Goal: Task Accomplishment & Management: Manage account settings

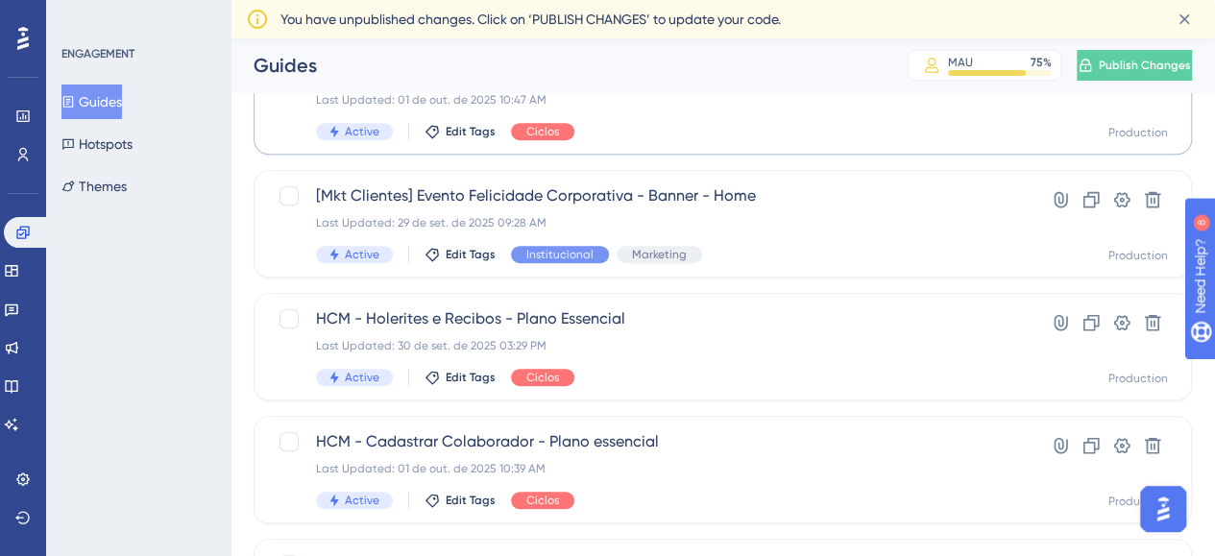
scroll to position [672, 0]
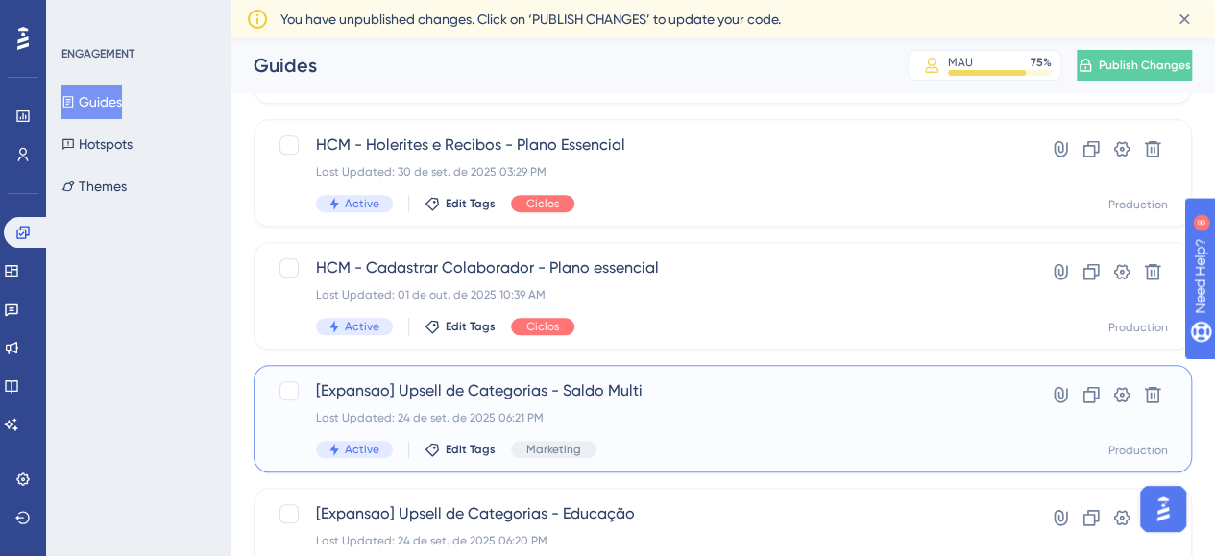
drag, startPoint x: 626, startPoint y: 390, endPoint x: 475, endPoint y: 393, distance: 150.8
click at [475, 393] on span "[Expansao] Upsell de Categorias - Saldo Multi" at bounding box center [646, 390] width 660 height 23
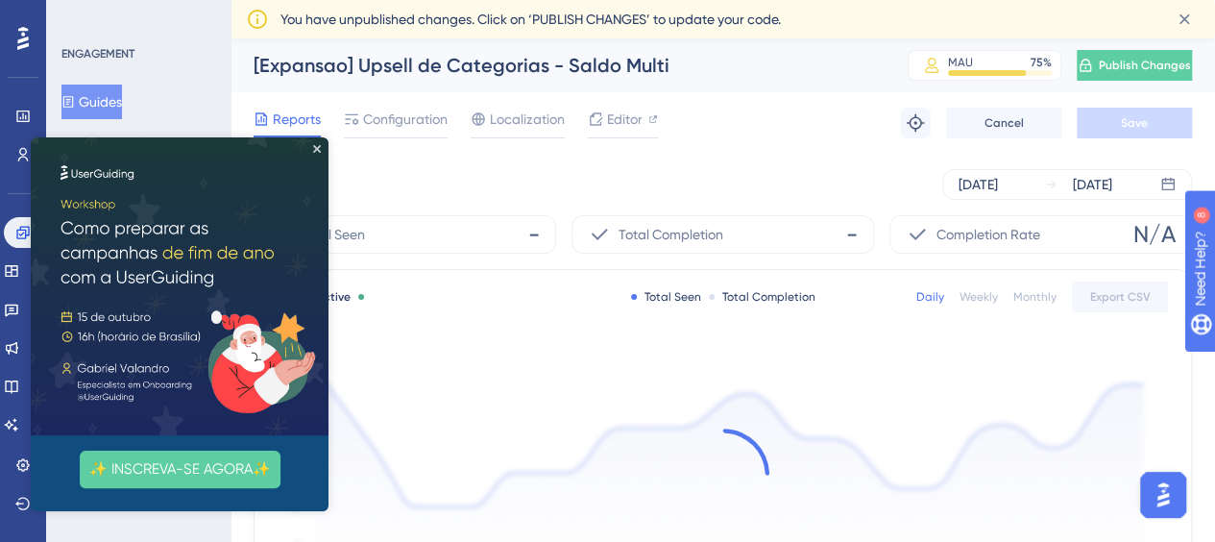
drag, startPoint x: 699, startPoint y: 243, endPoint x: 367, endPoint y: 72, distance: 373.7
click at [328, 137] on html "✨ INSCREVA-SE AGORA✨" at bounding box center [180, 324] width 298 height 374
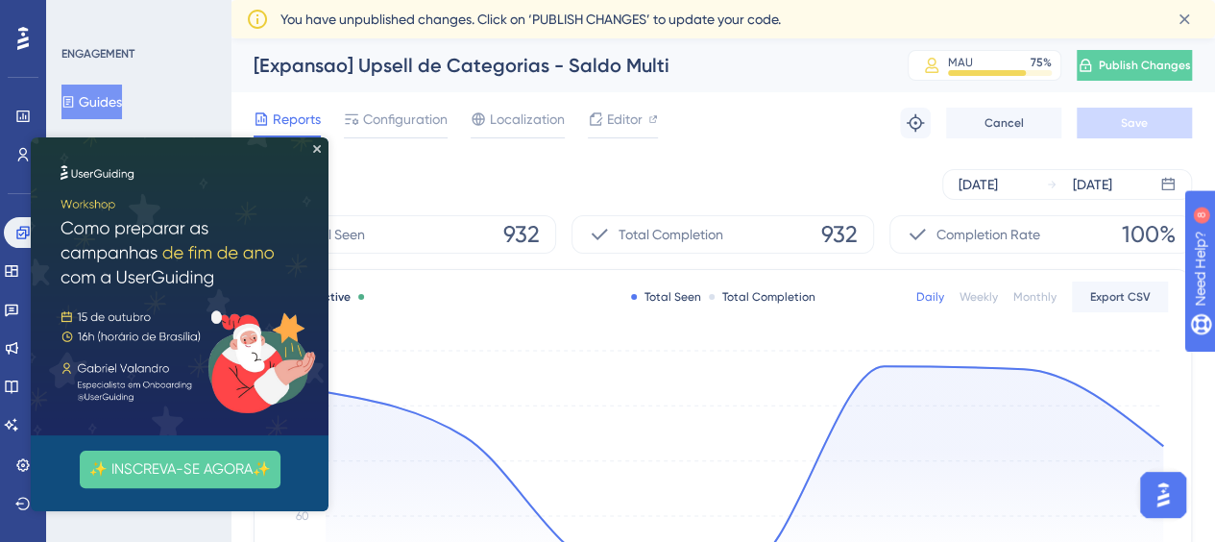
click at [577, 50] on div "[Expansao] Upsell de Categorias - Saldo Multi MAU 75 % Click to see add-on and …" at bounding box center [722, 65] width 984 height 54
click at [318, 159] on img at bounding box center [180, 286] width 298 height 298
drag, startPoint x: 317, startPoint y: 147, endPoint x: 641, endPoint y: 191, distance: 327.6
click at [317, 147] on icon "Close Preview" at bounding box center [317, 149] width 8 height 8
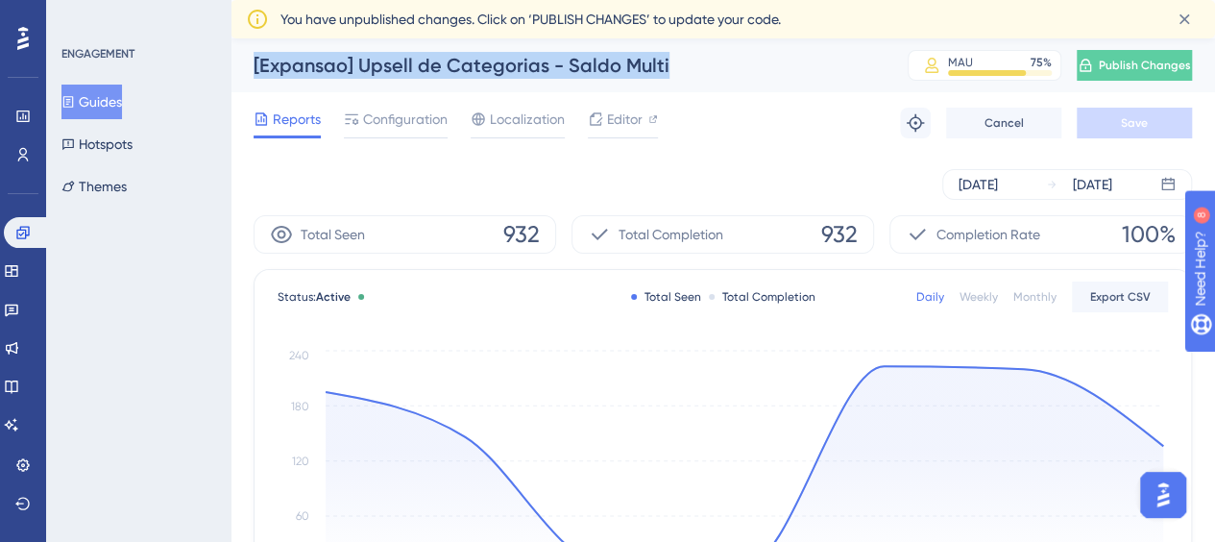
drag, startPoint x: 674, startPoint y: 68, endPoint x: 254, endPoint y: 74, distance: 419.7
click at [254, 74] on div "[Expansao] Upsell de Categorias - Saldo Multi" at bounding box center [557, 65] width 606 height 27
copy div "[Expansao] Upsell de Categorias - Saldo Multi"
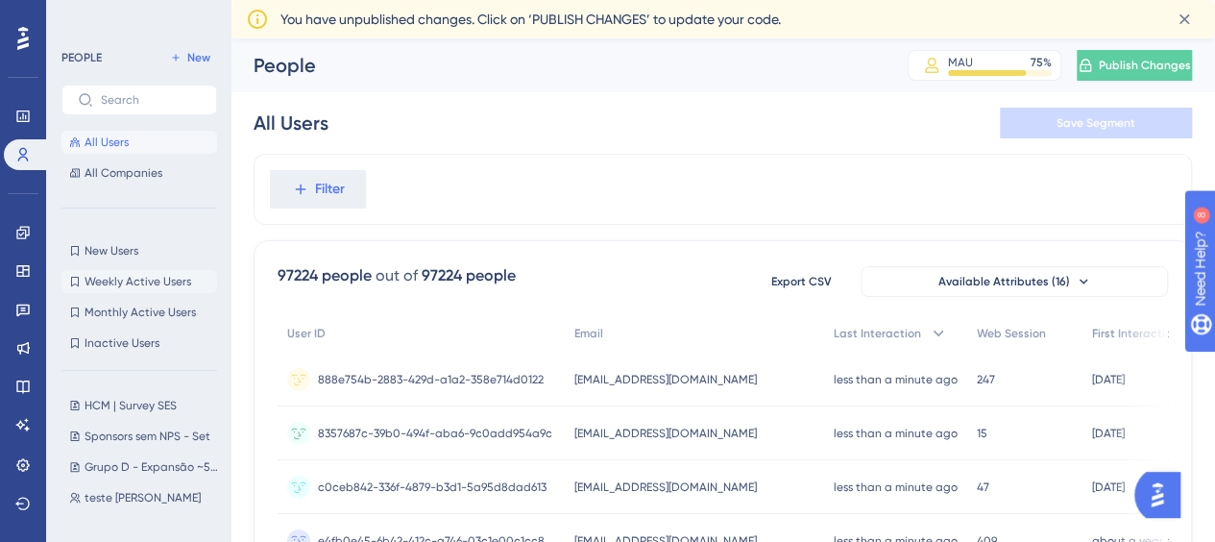
scroll to position [192, 0]
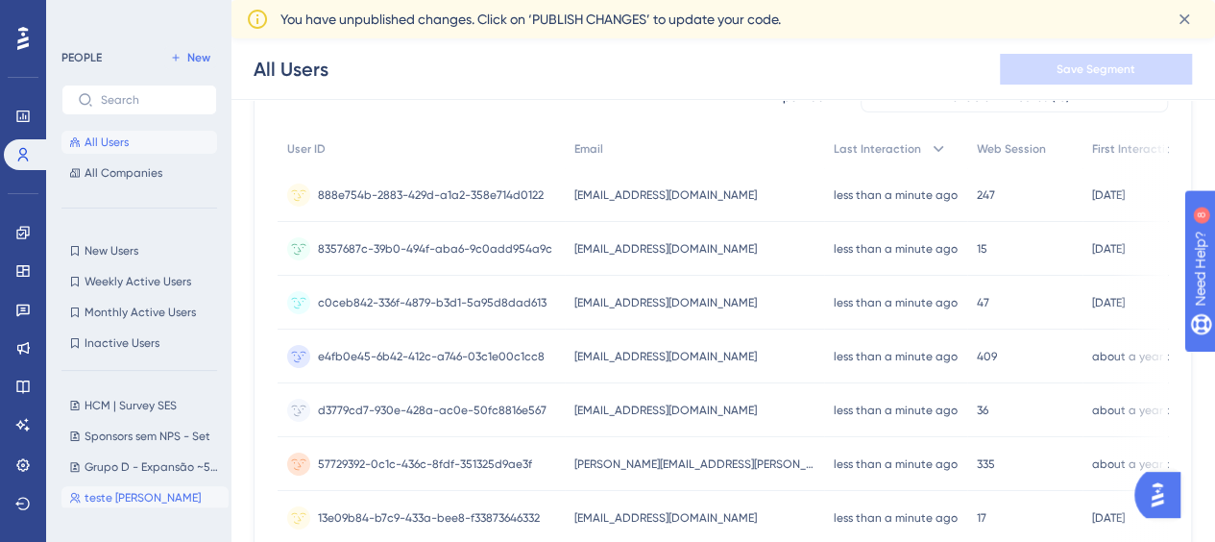
drag, startPoint x: 102, startPoint y: 496, endPoint x: 128, endPoint y: 499, distance: 26.2
click at [102, 496] on span "teste Ju Alex" at bounding box center [143, 497] width 116 height 15
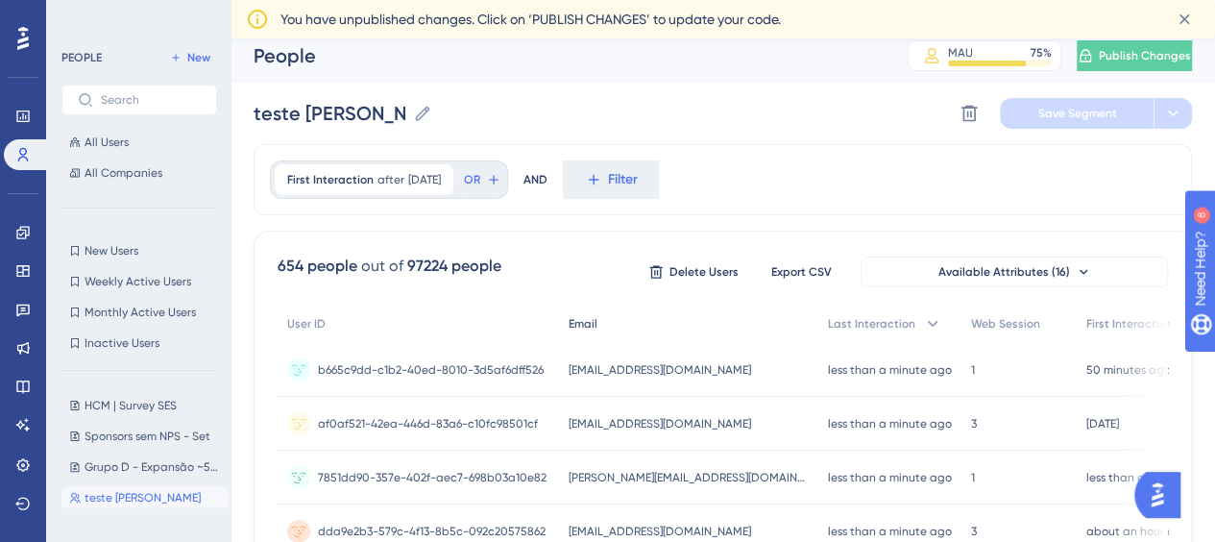
scroll to position [0, 0]
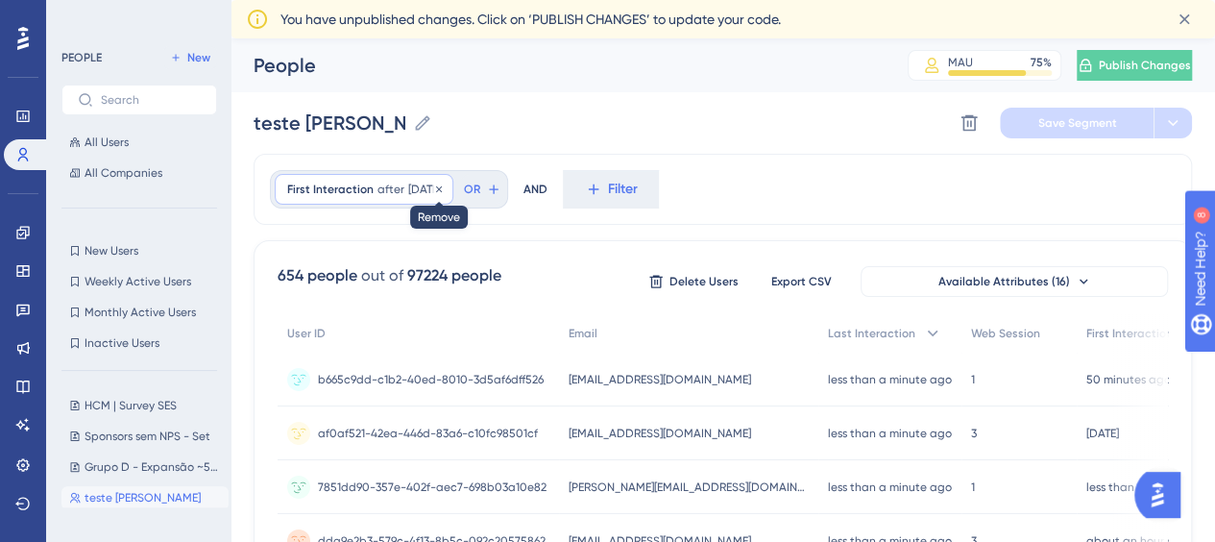
click at [445, 187] on icon at bounding box center [439, 189] width 12 height 12
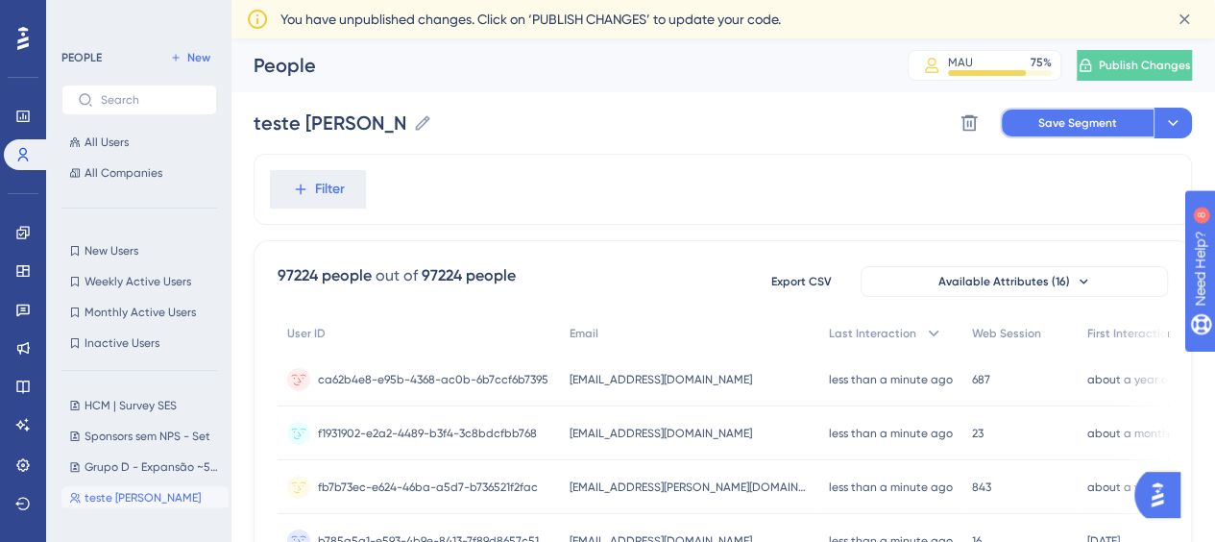
click at [1031, 120] on button "Save Segment" at bounding box center [1077, 123] width 154 height 31
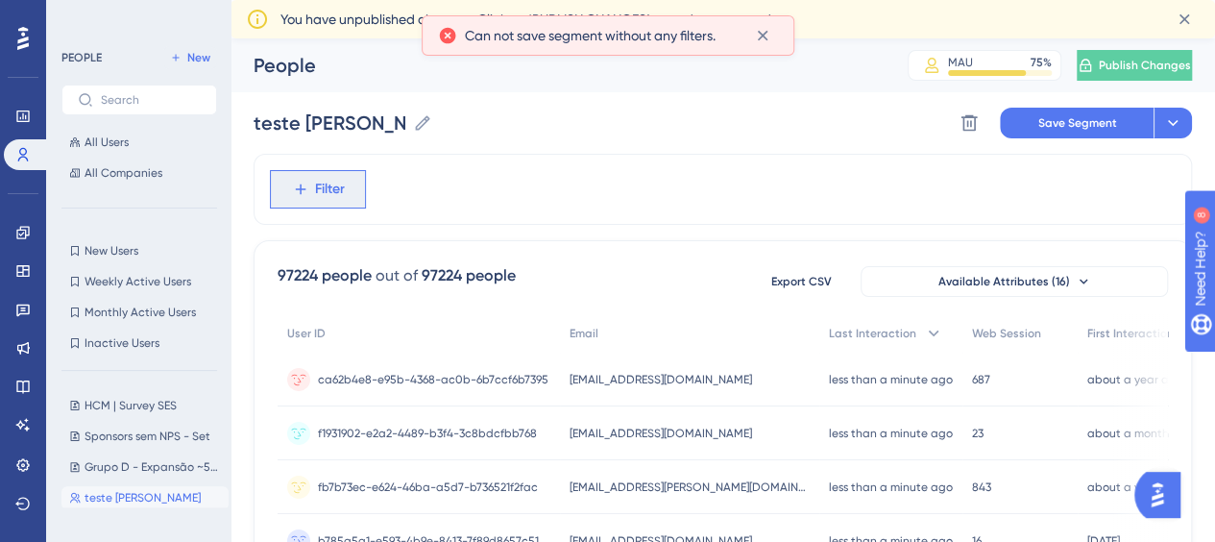
drag, startPoint x: 313, startPoint y: 182, endPoint x: 398, endPoint y: 199, distance: 86.1
click at [315, 181] on span "Filter" at bounding box center [330, 189] width 30 height 23
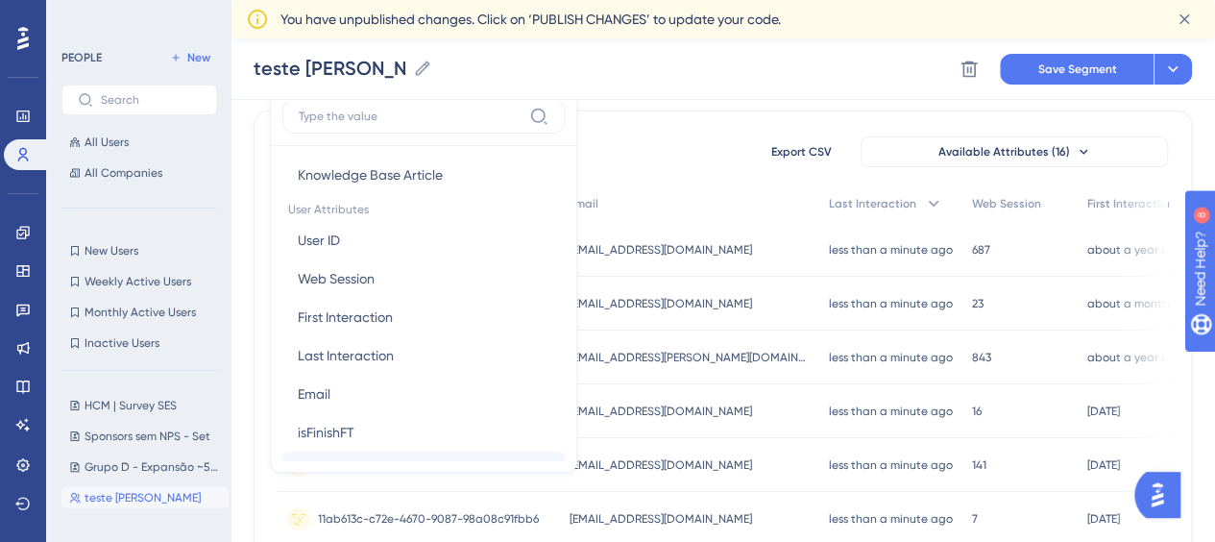
scroll to position [864, 0]
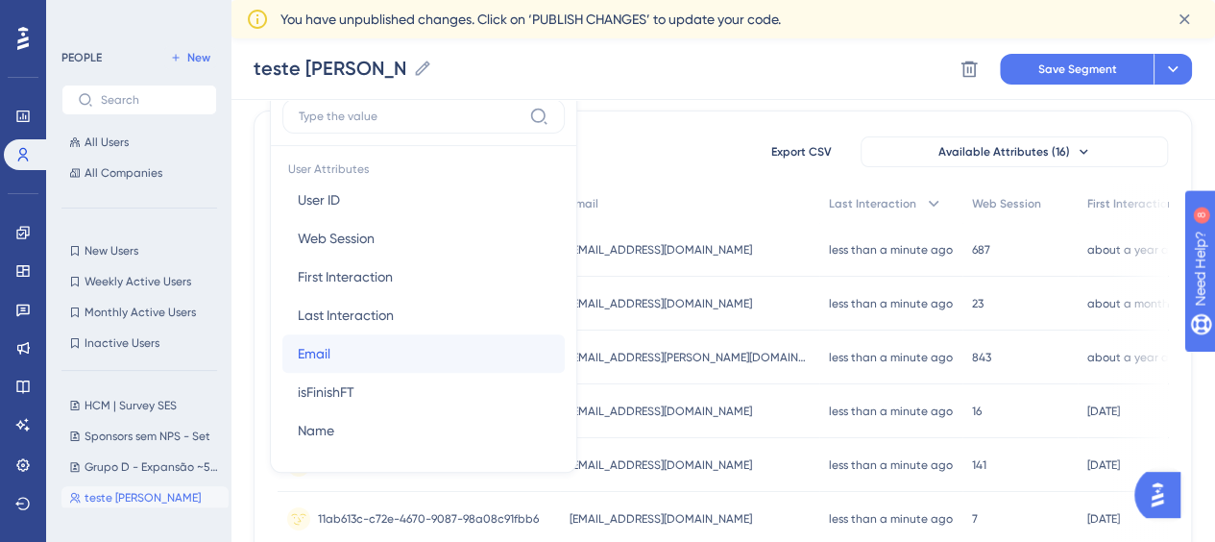
click at [338, 352] on button "Email Email" at bounding box center [423, 353] width 282 height 38
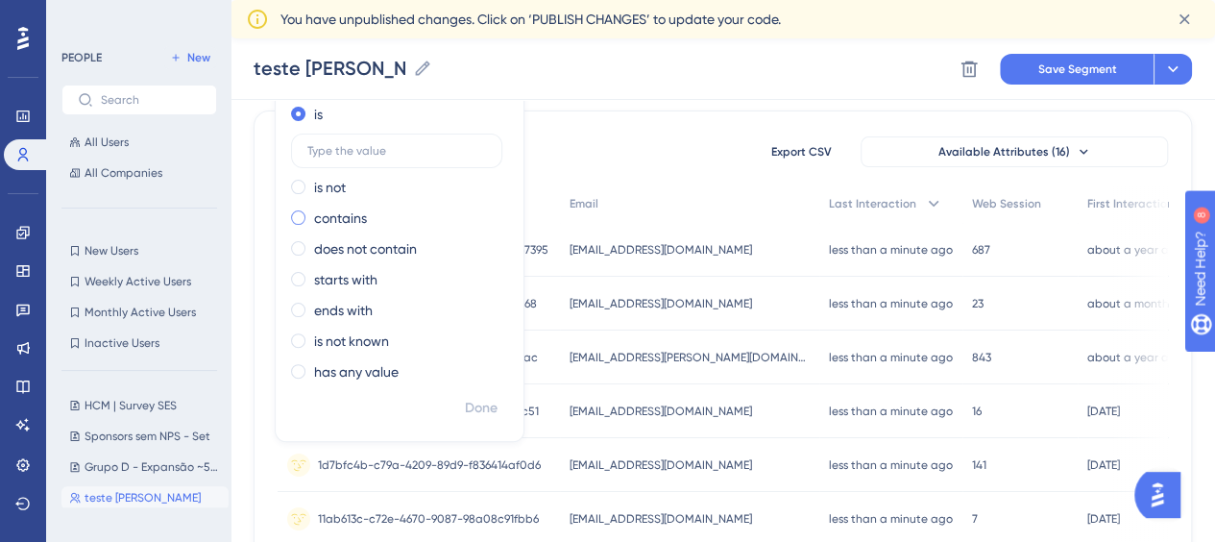
click at [344, 211] on label "contains" at bounding box center [340, 217] width 53 height 23
type input "alex.santana@caju.com.br"
click at [484, 404] on span "Done" at bounding box center [481, 408] width 33 height 23
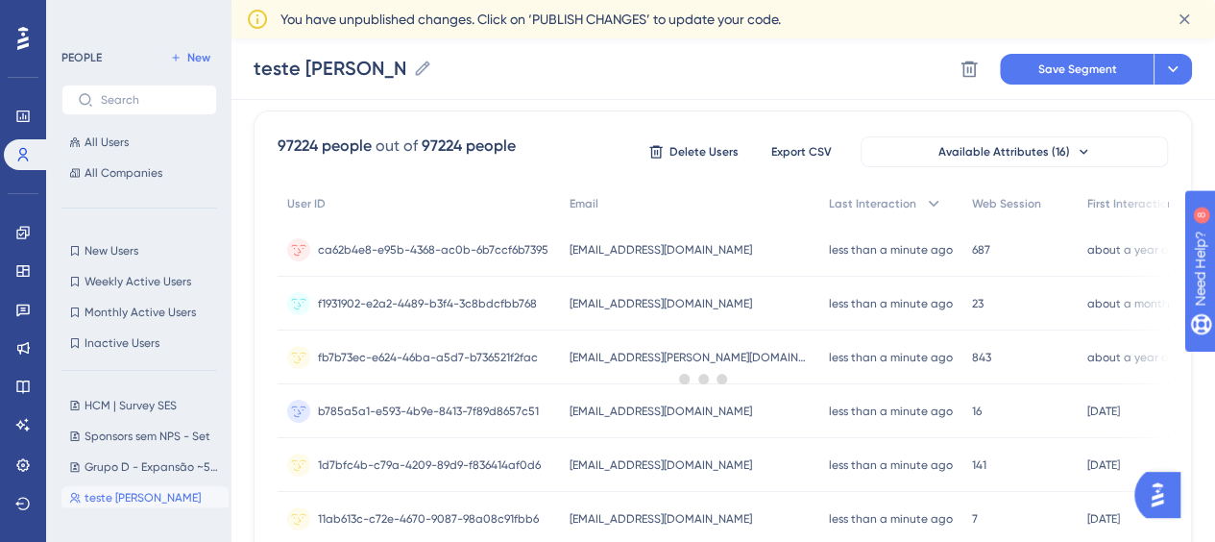
scroll to position [56, 0]
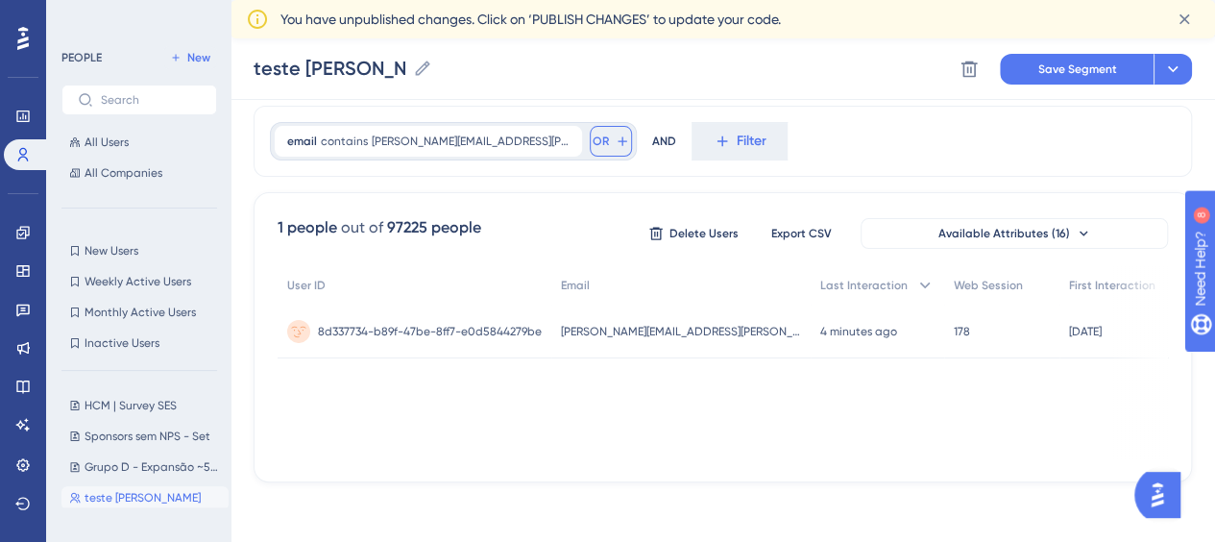
click at [615, 133] on icon at bounding box center [622, 140] width 15 height 15
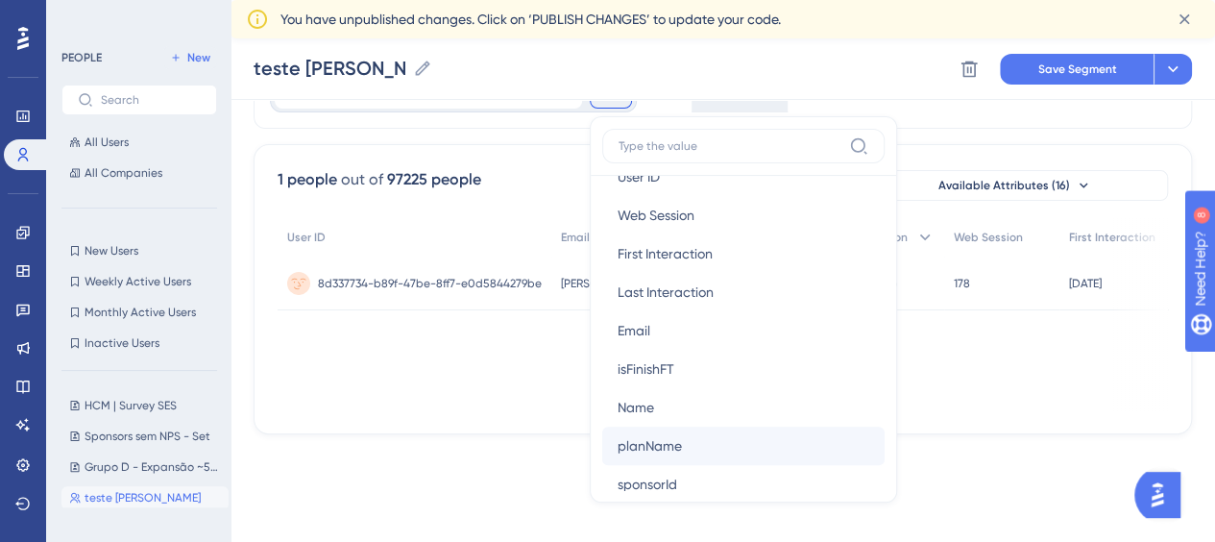
scroll to position [960, 0]
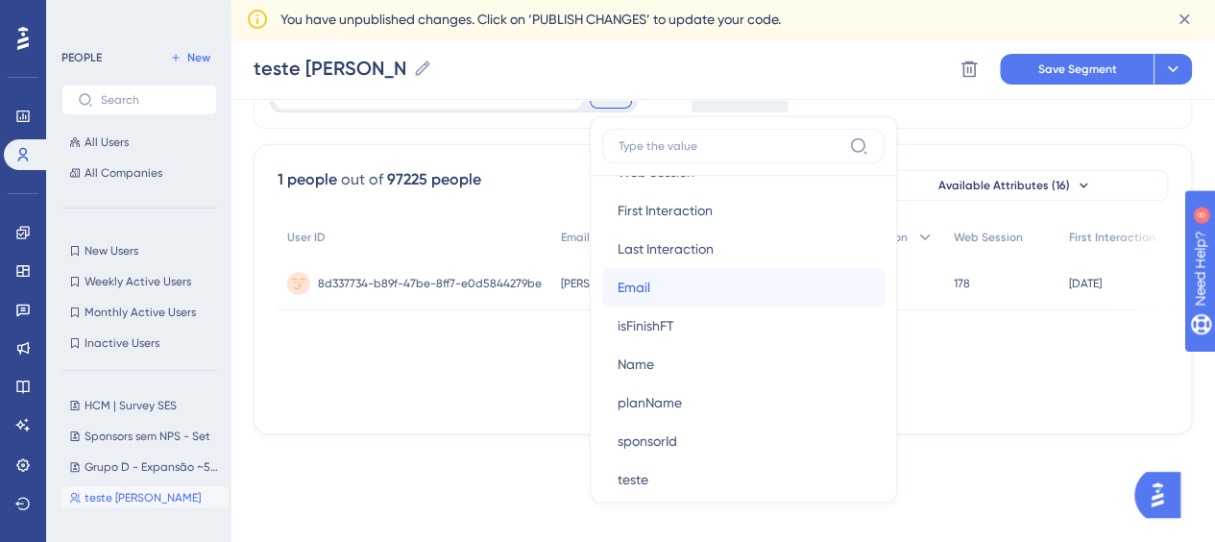
click at [602, 279] on button "Email Email" at bounding box center [743, 287] width 282 height 38
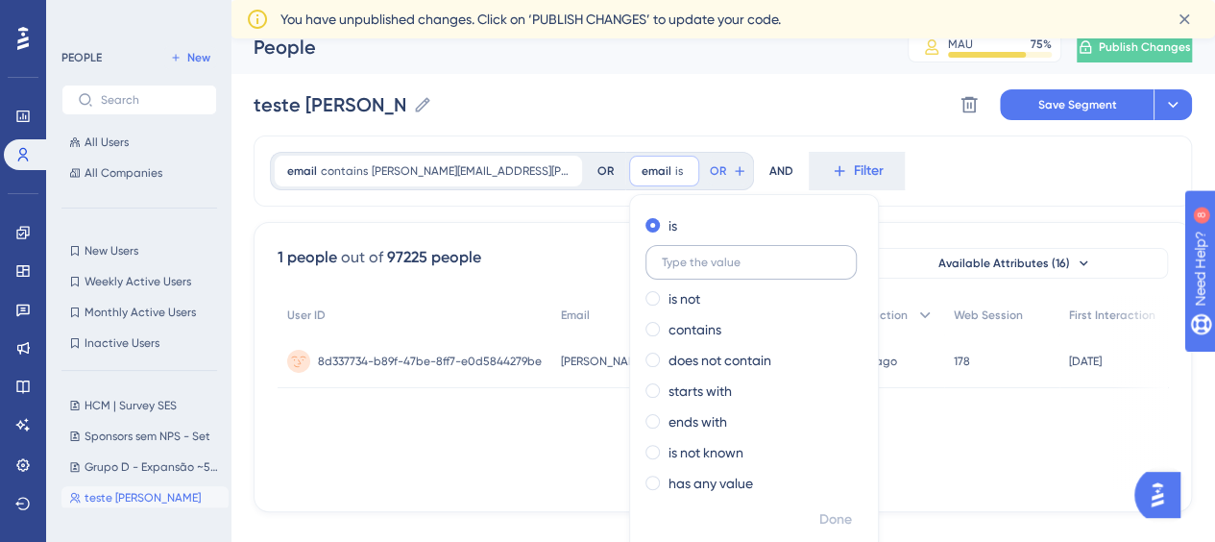
scroll to position [0, 0]
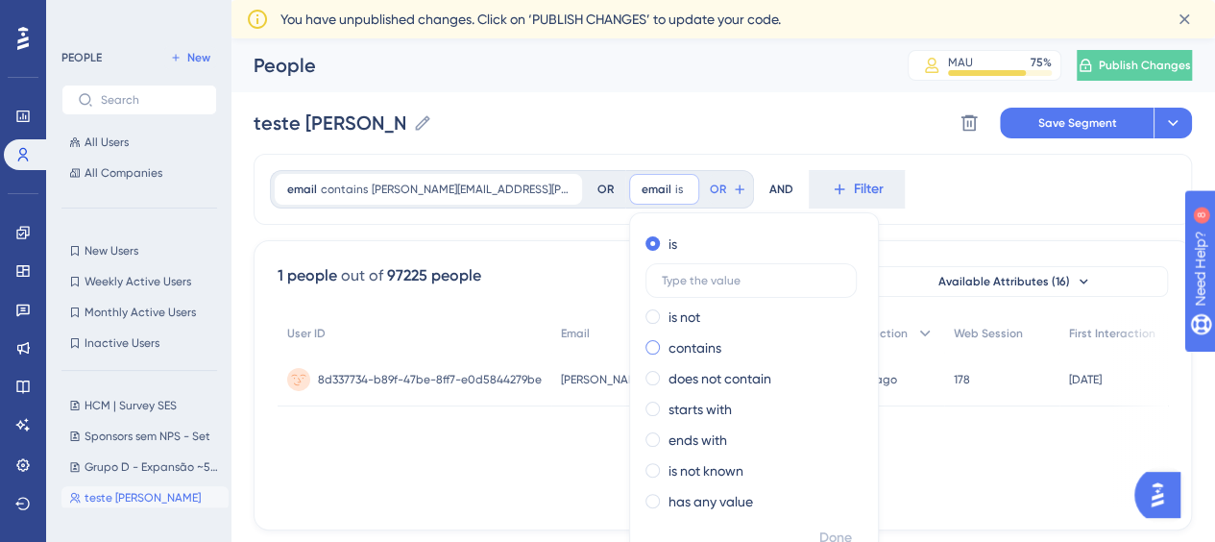
click at [645, 347] on div "contains" at bounding box center [749, 347] width 209 height 23
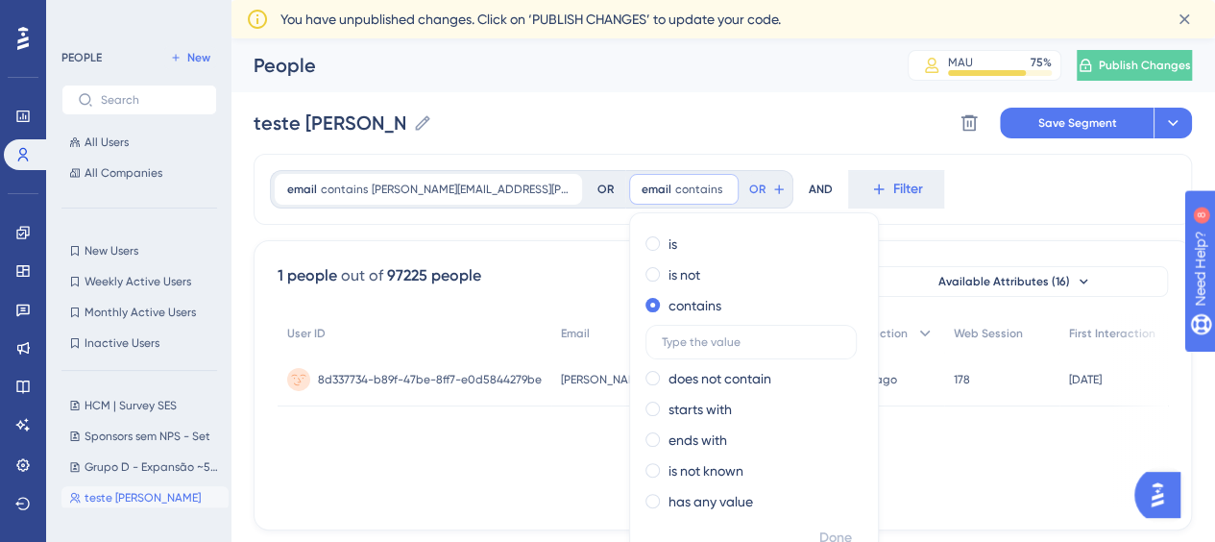
scroll to position [48, 0]
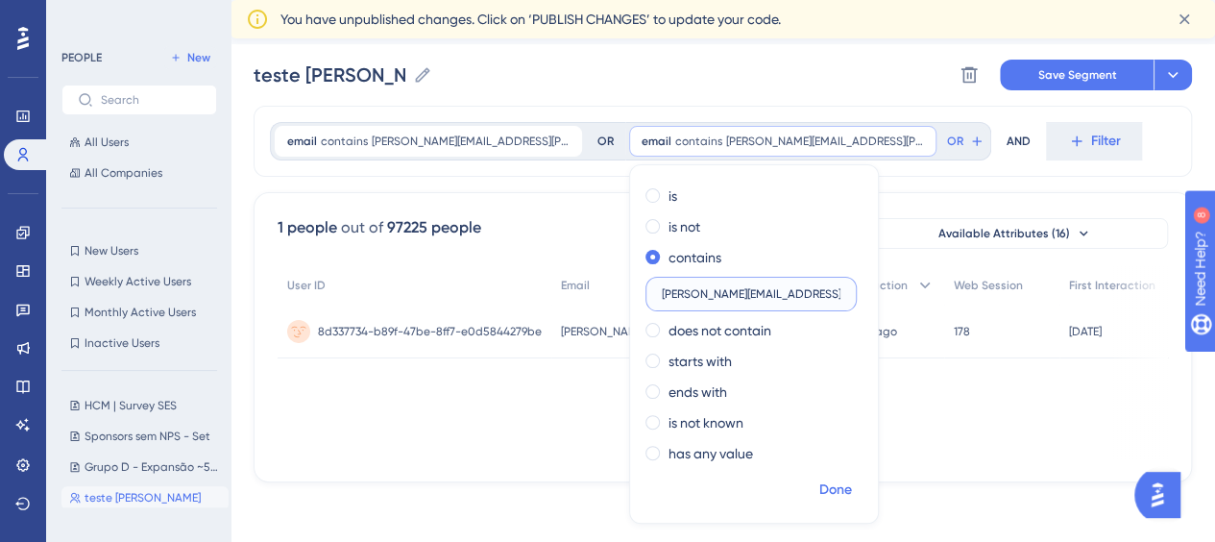
type input "julia.nadanovsky@caju.com.br"
click at [819, 496] on span "Done" at bounding box center [835, 489] width 33 height 23
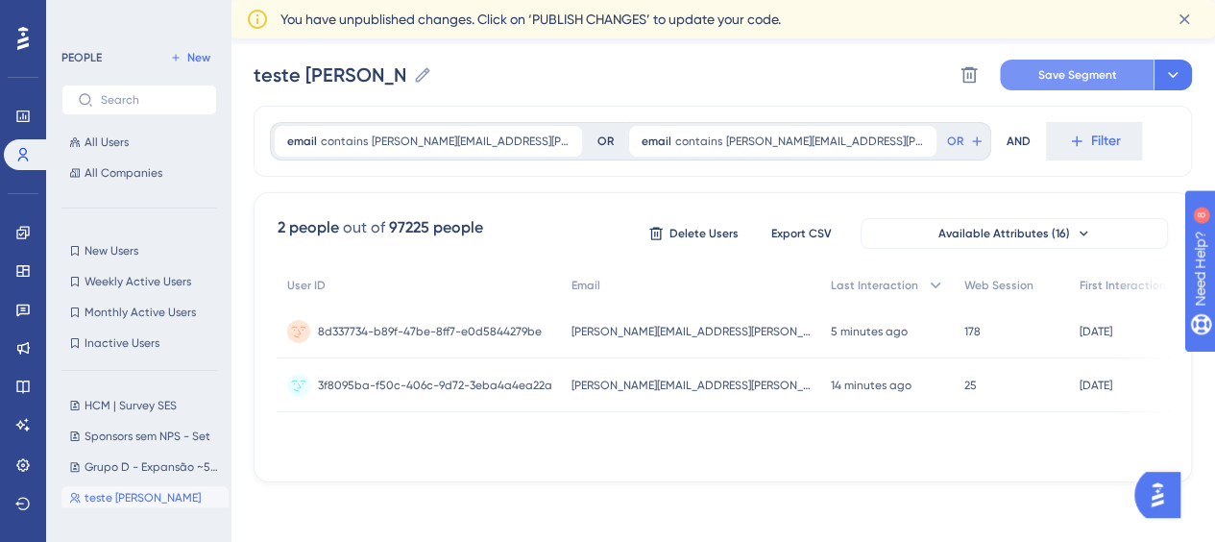
click at [1067, 77] on span "Save Segment" at bounding box center [1077, 74] width 79 height 15
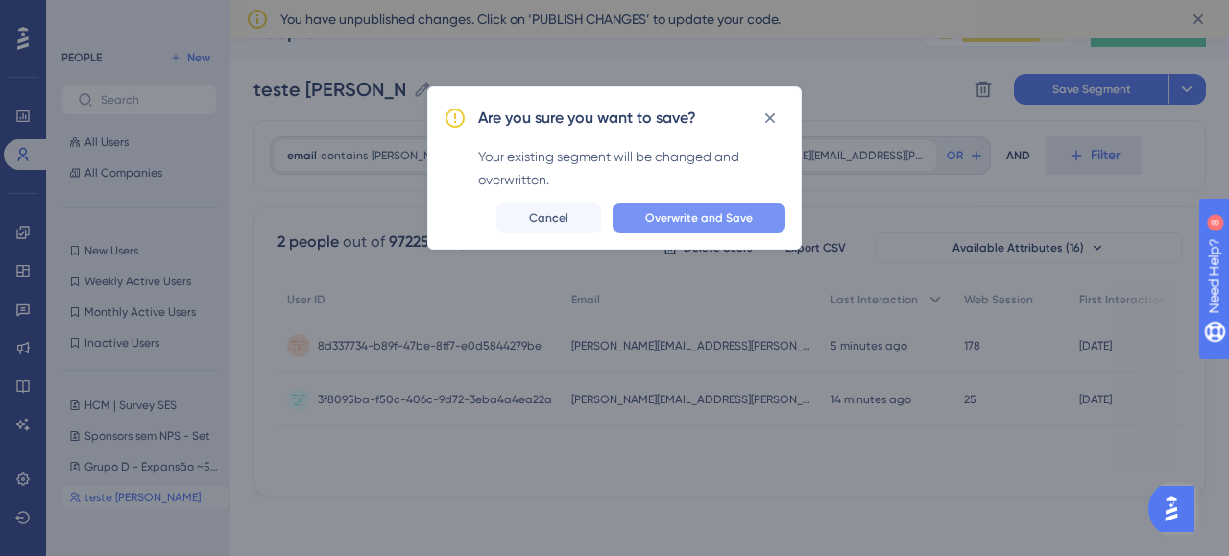
click at [694, 216] on span "Overwrite and Save" at bounding box center [699, 217] width 108 height 15
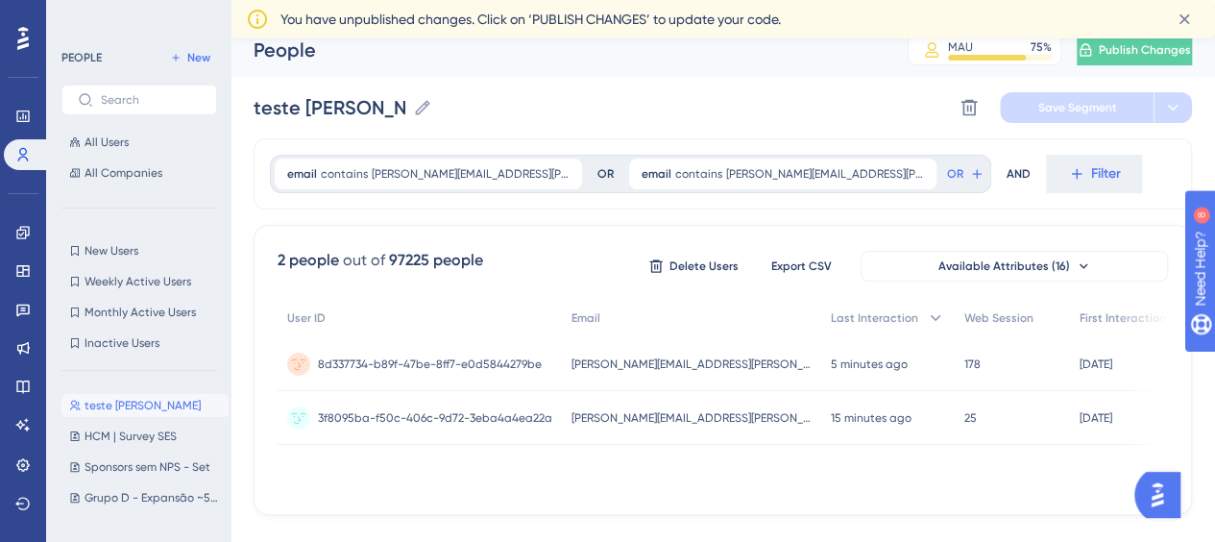
scroll to position [0, 0]
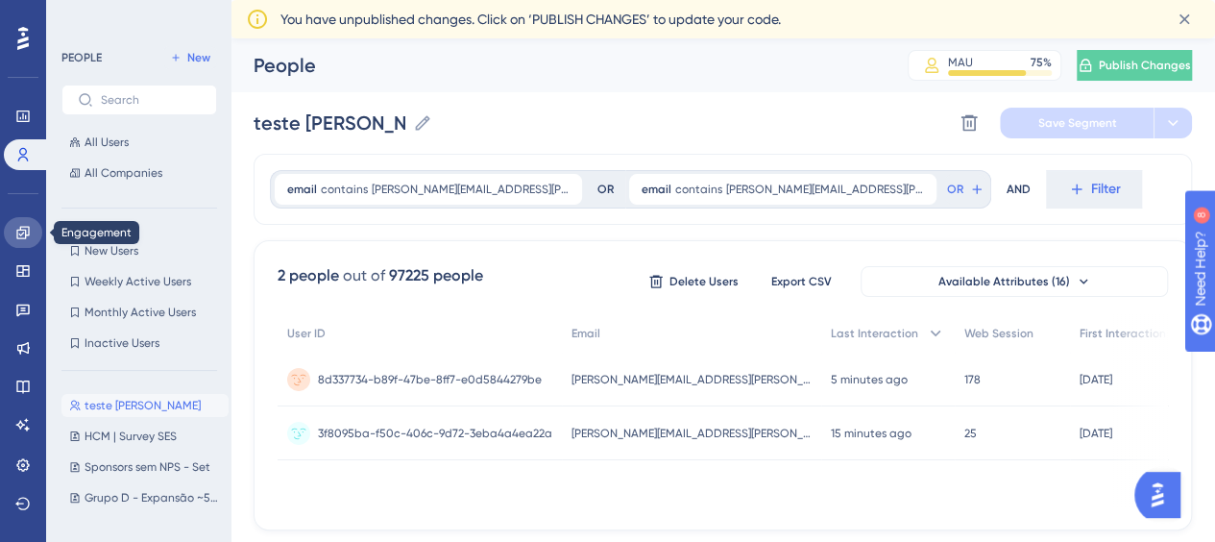
click at [29, 225] on icon at bounding box center [22, 232] width 15 height 15
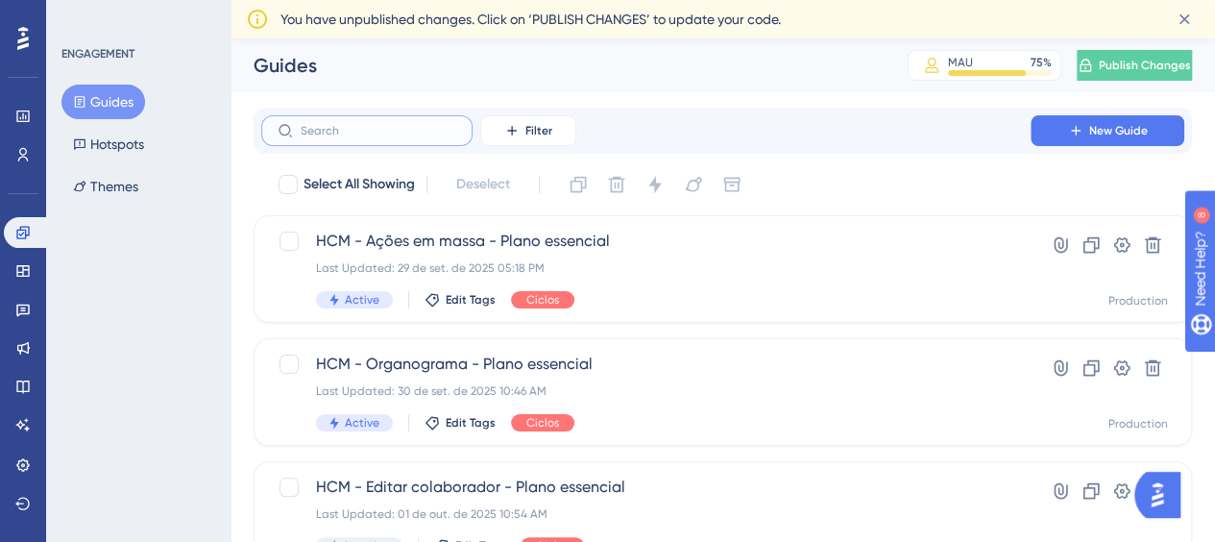
click at [361, 128] on input "text" at bounding box center [379, 130] width 156 height 13
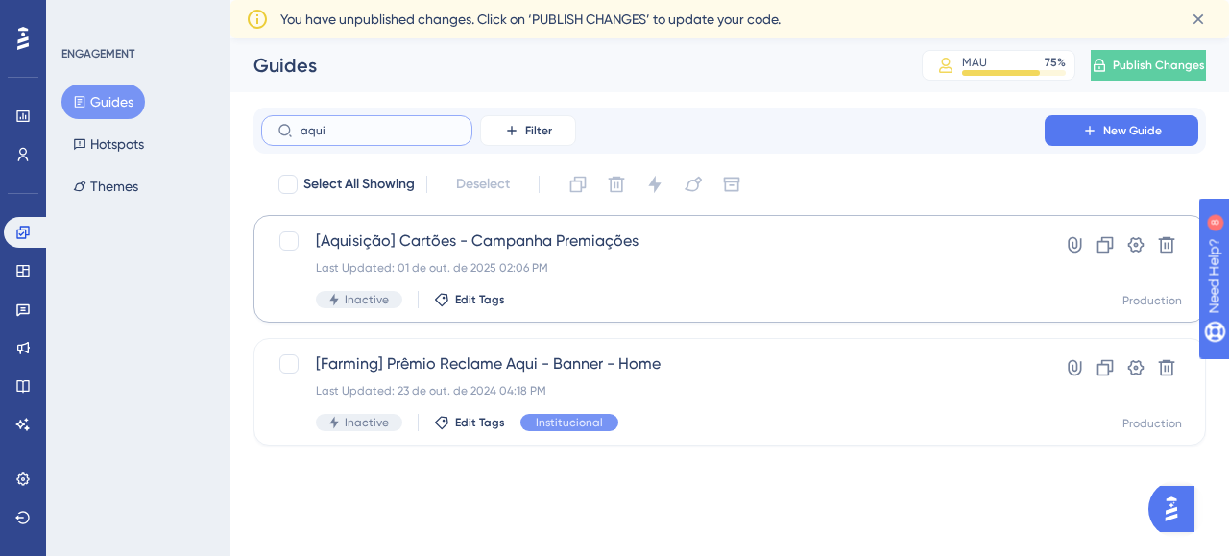
type input "aqui"
click at [671, 256] on div "[Aquisição] Cartões - Campanha Premiações Last Updated: 01 de out. de 2025 02:0…" at bounding box center [653, 269] width 674 height 79
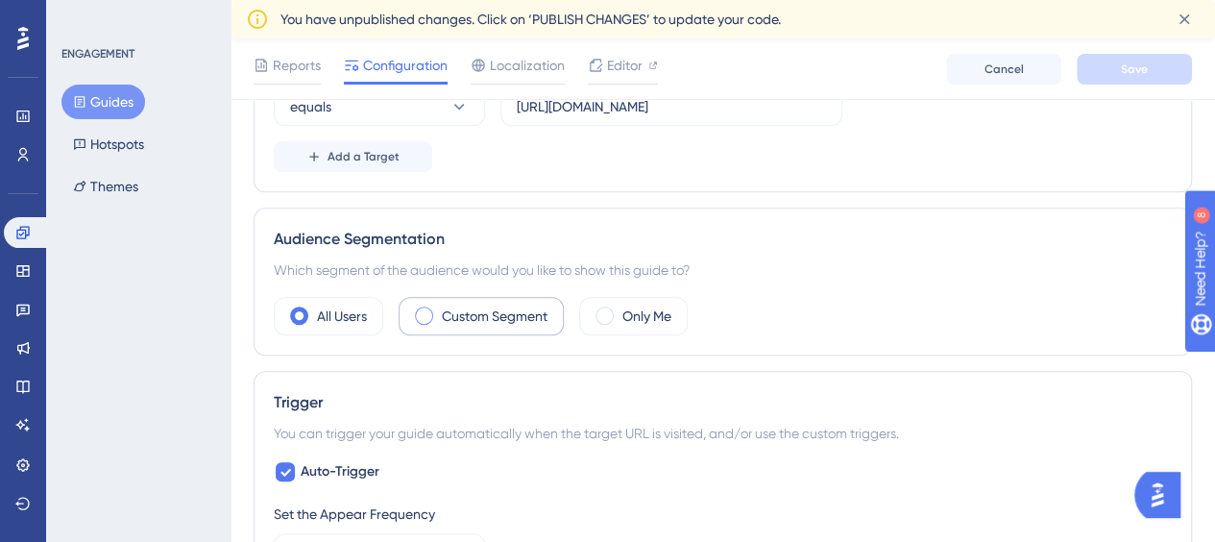
click at [449, 307] on label "Custom Segment" at bounding box center [495, 315] width 106 height 23
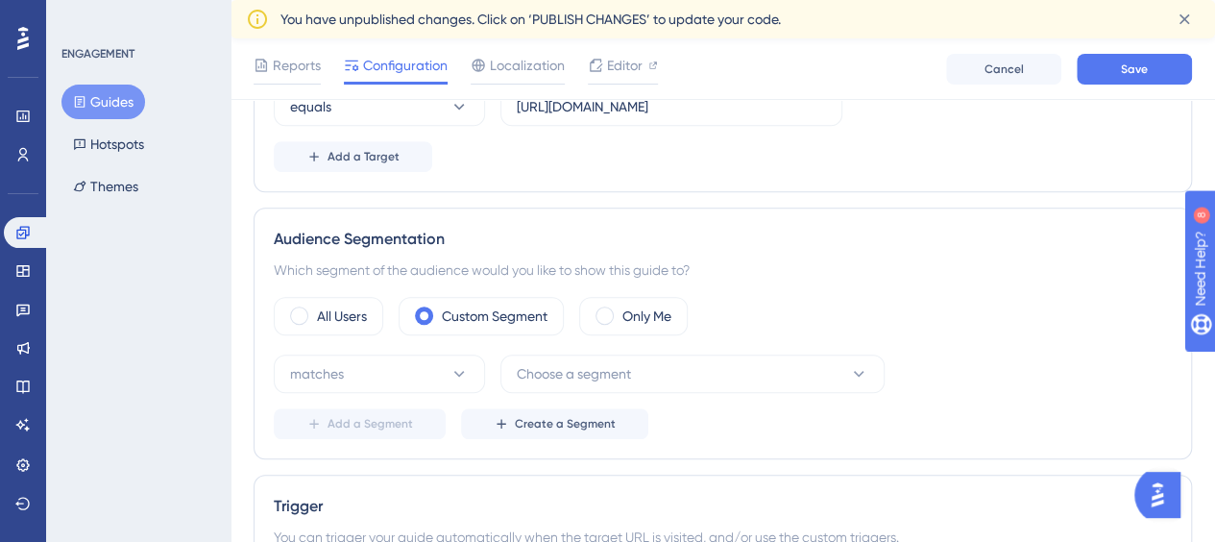
scroll to position [768, 0]
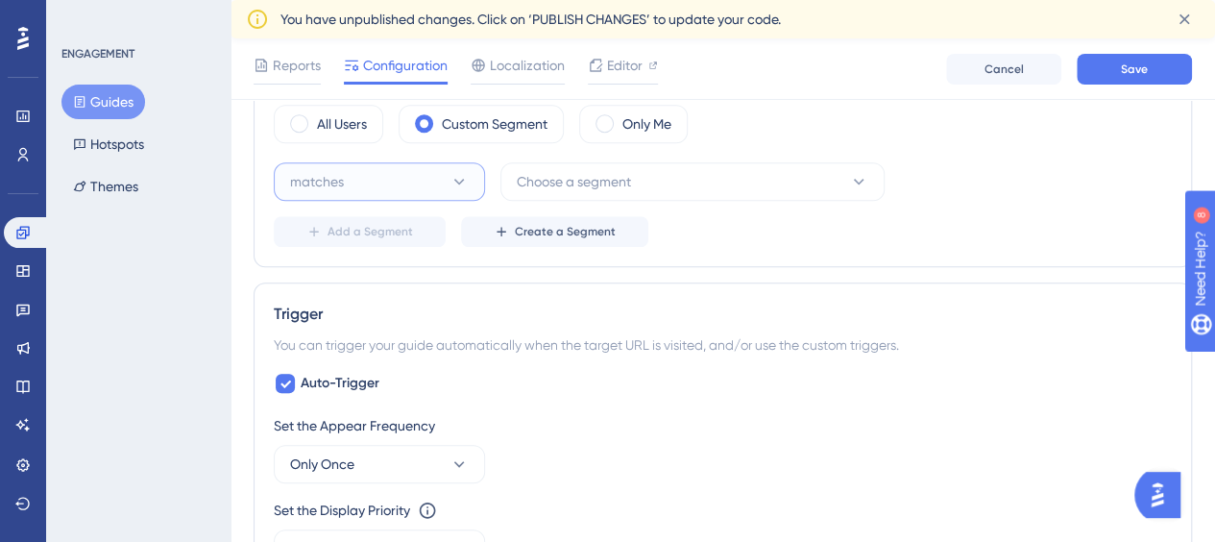
click at [440, 185] on button "matches" at bounding box center [379, 181] width 211 height 38
click at [366, 235] on div "matches matches" at bounding box center [380, 240] width 156 height 38
click at [727, 183] on button "Choose a segment" at bounding box center [692, 181] width 384 height 38
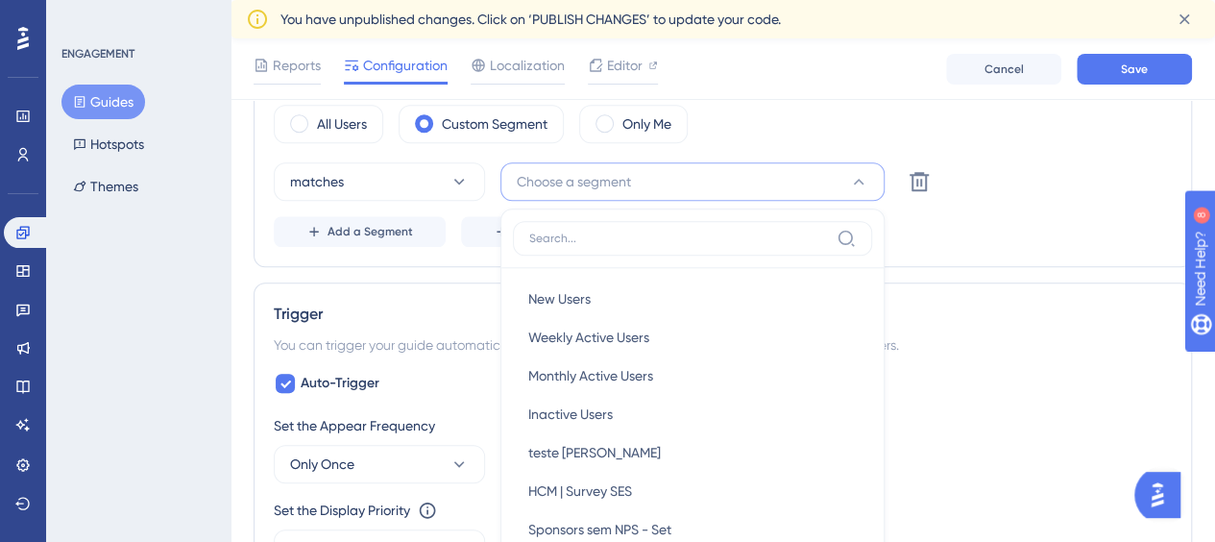
scroll to position [857, 0]
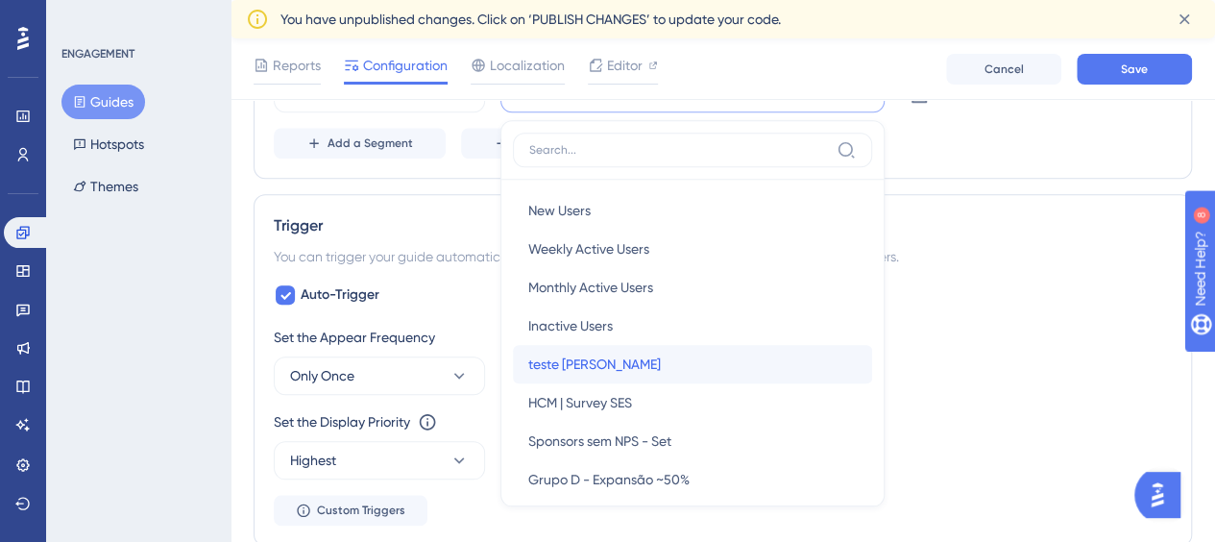
click at [662, 350] on div "teste Ju Alex teste Ju Alex" at bounding box center [692, 364] width 328 height 38
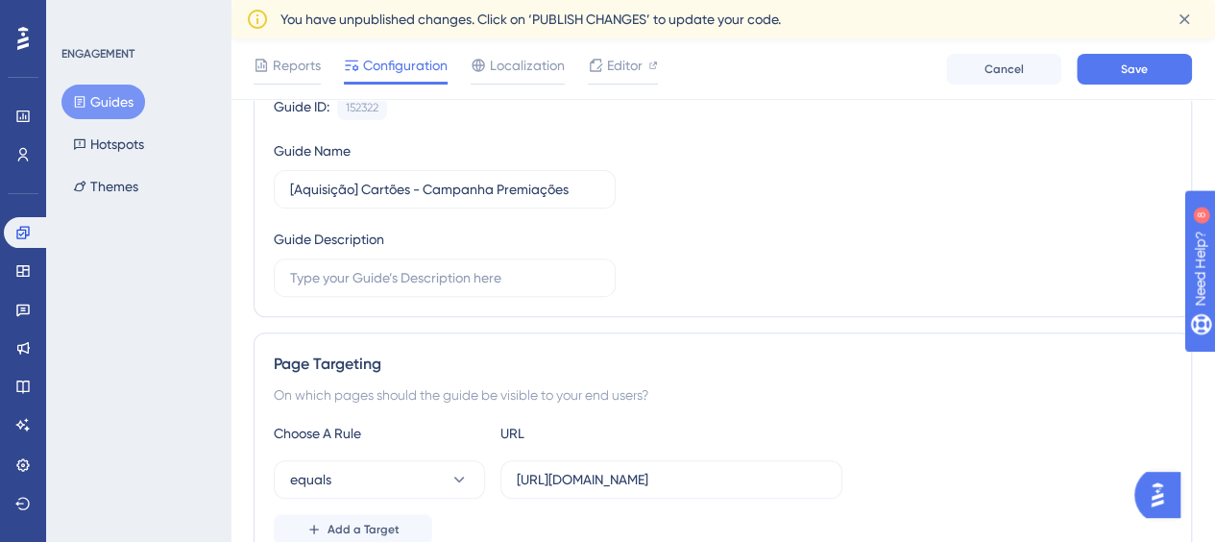
scroll to position [0, 0]
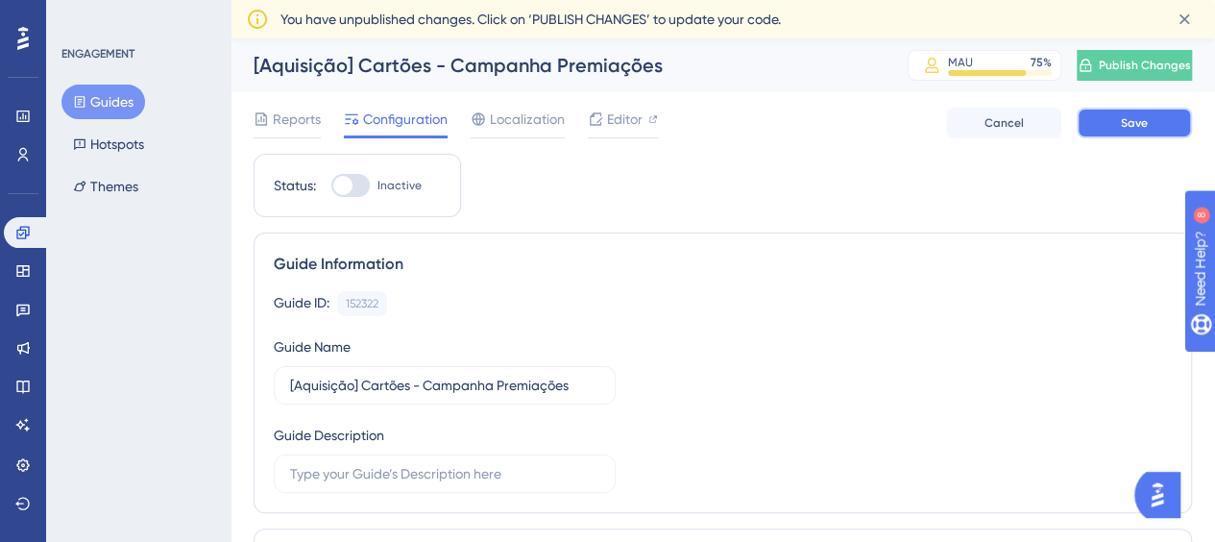
click at [1104, 130] on button "Save" at bounding box center [1133, 123] width 115 height 31
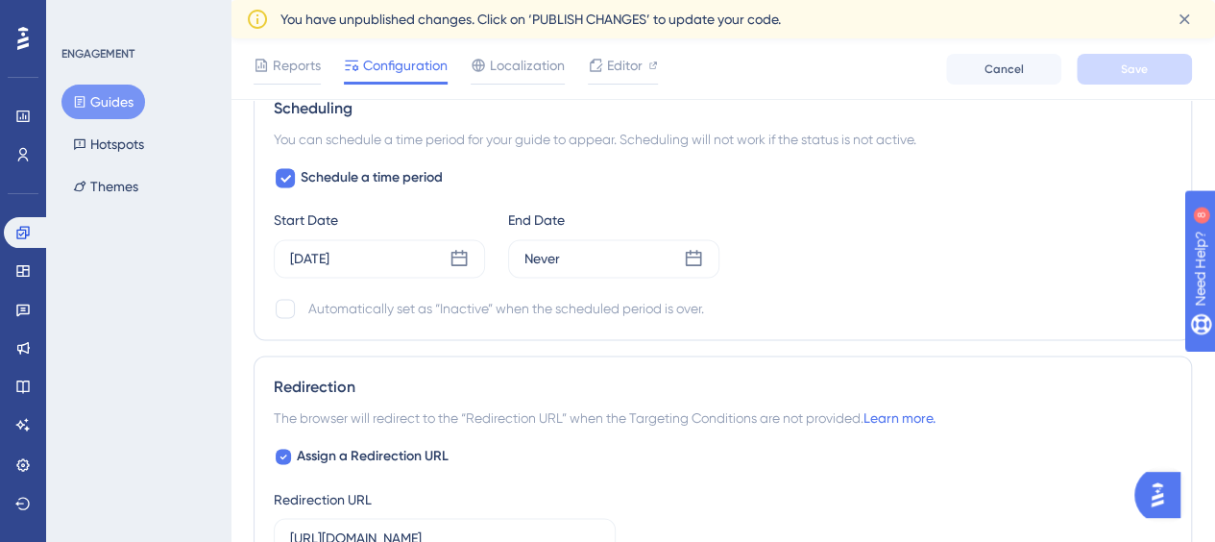
scroll to position [1344, 0]
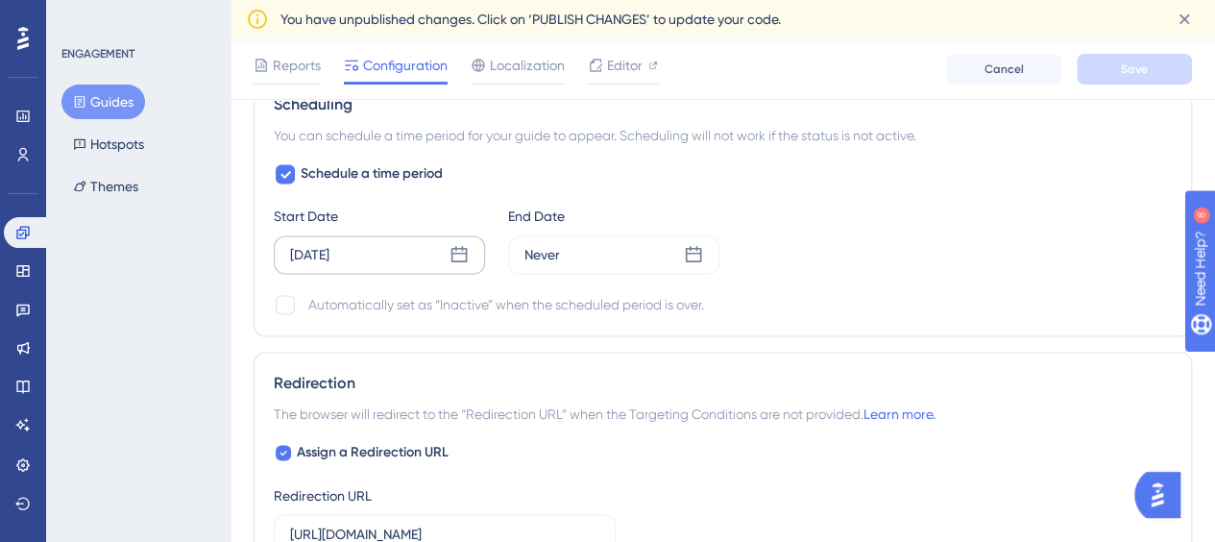
click at [461, 246] on icon at bounding box center [459, 254] width 16 height 16
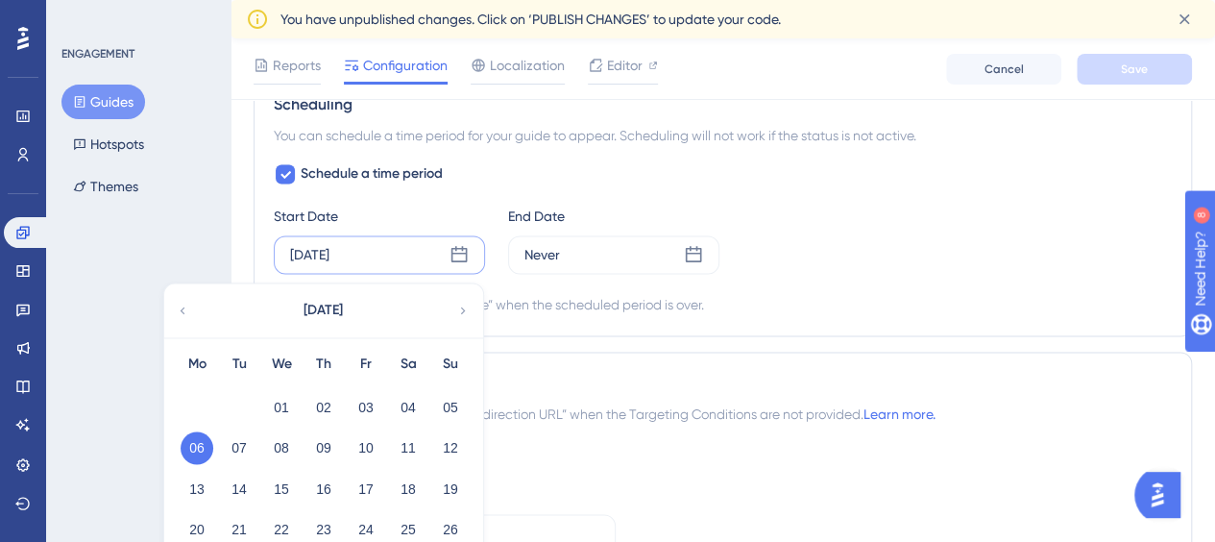
click at [180, 302] on icon at bounding box center [182, 310] width 13 height 17
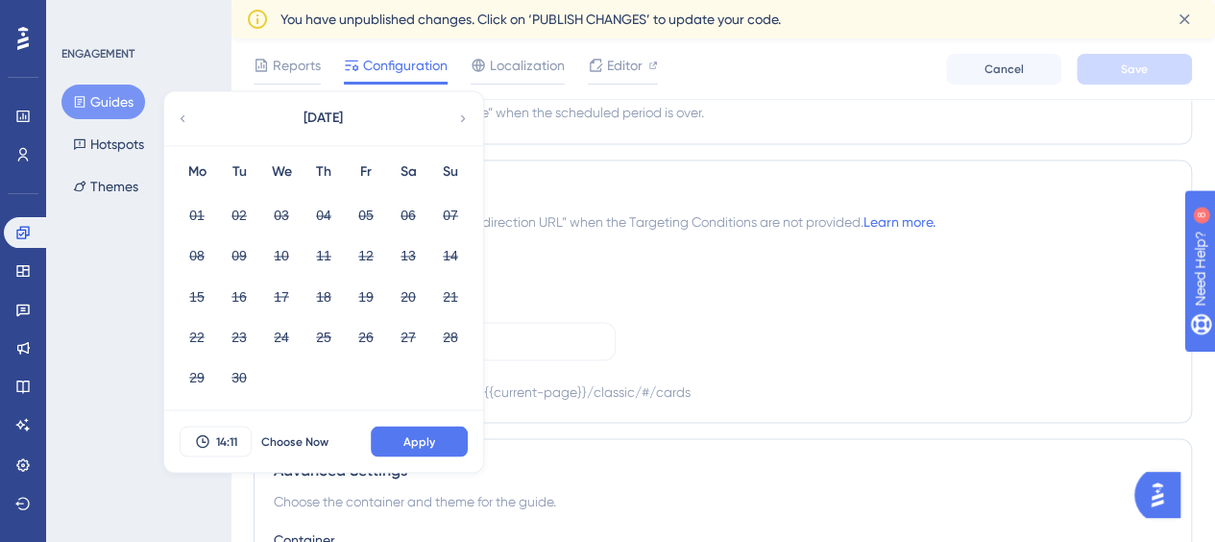
click at [459, 116] on icon at bounding box center [462, 117] width 13 height 17
click at [290, 213] on button "01" at bounding box center [281, 215] width 33 height 33
click at [425, 448] on button "Apply" at bounding box center [419, 440] width 97 height 31
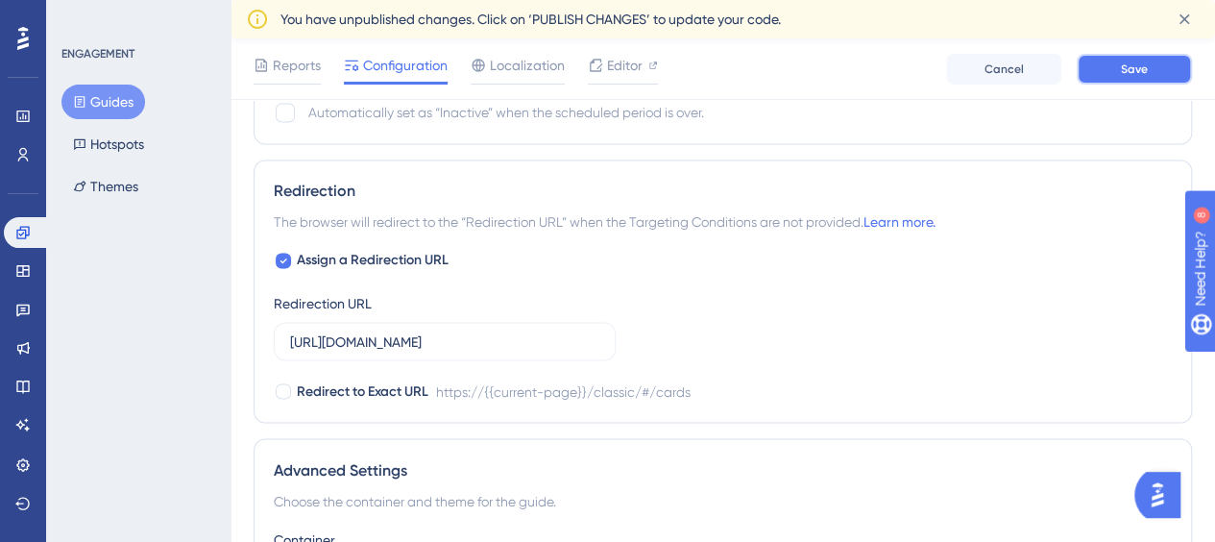
click at [1132, 69] on span "Save" at bounding box center [1134, 68] width 27 height 15
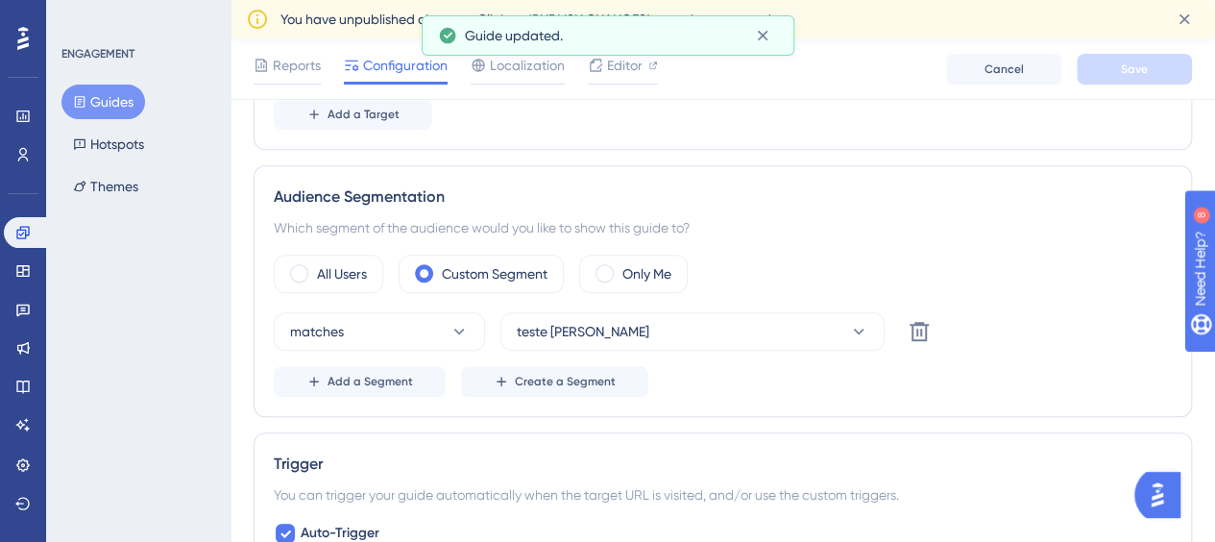
scroll to position [0, 0]
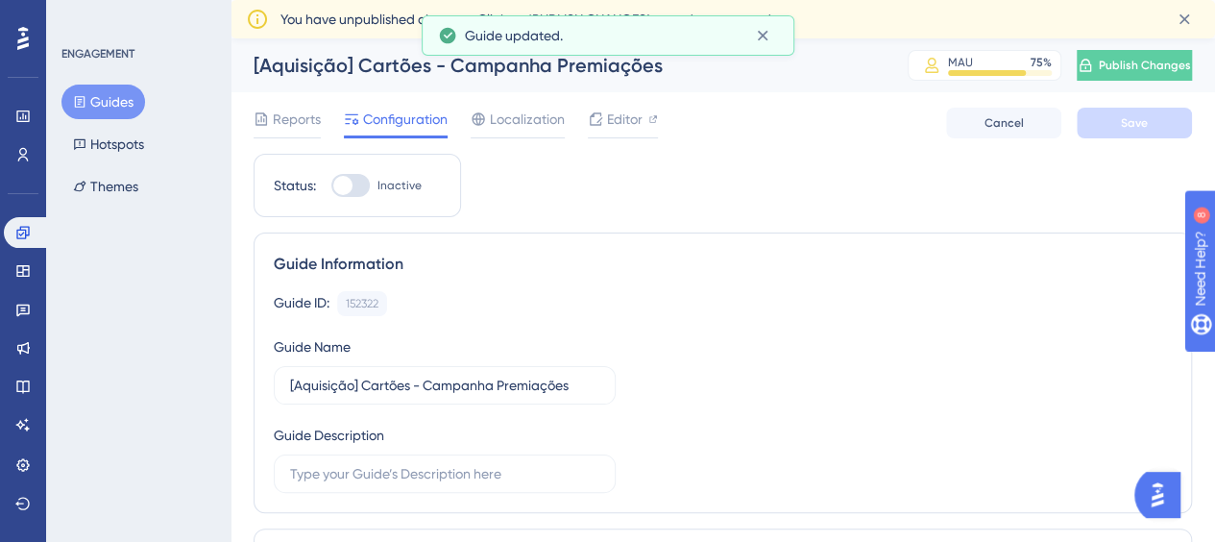
click at [356, 181] on div at bounding box center [350, 185] width 38 height 23
click at [331, 185] on input "Inactive" at bounding box center [330, 185] width 1 height 1
checkbox input "true"
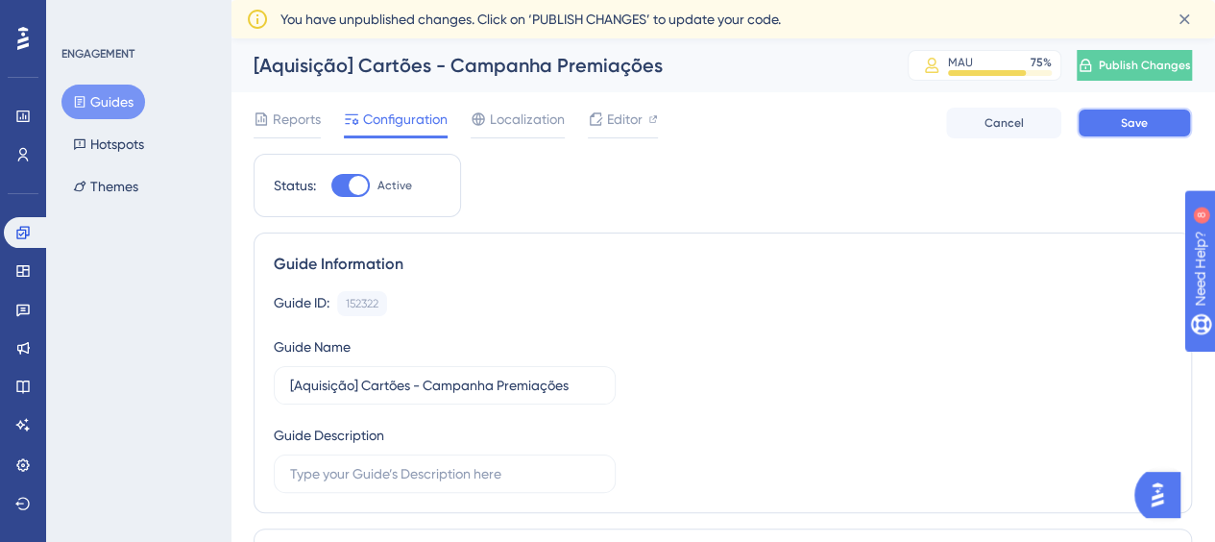
click at [1158, 126] on button "Save" at bounding box center [1133, 123] width 115 height 31
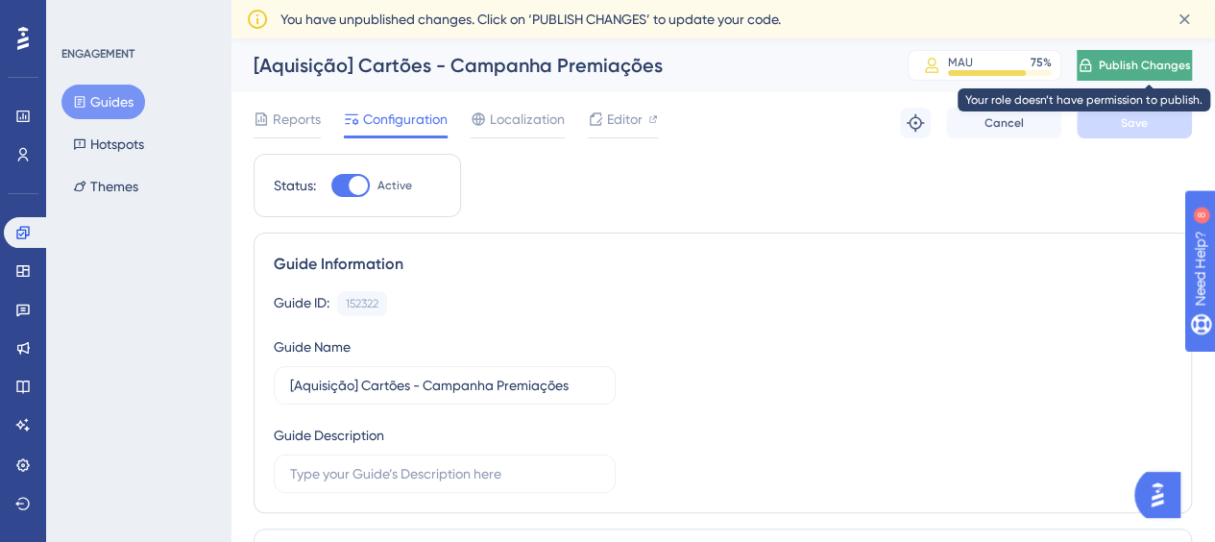
click at [1140, 62] on span "Publish Changes" at bounding box center [1145, 65] width 92 height 15
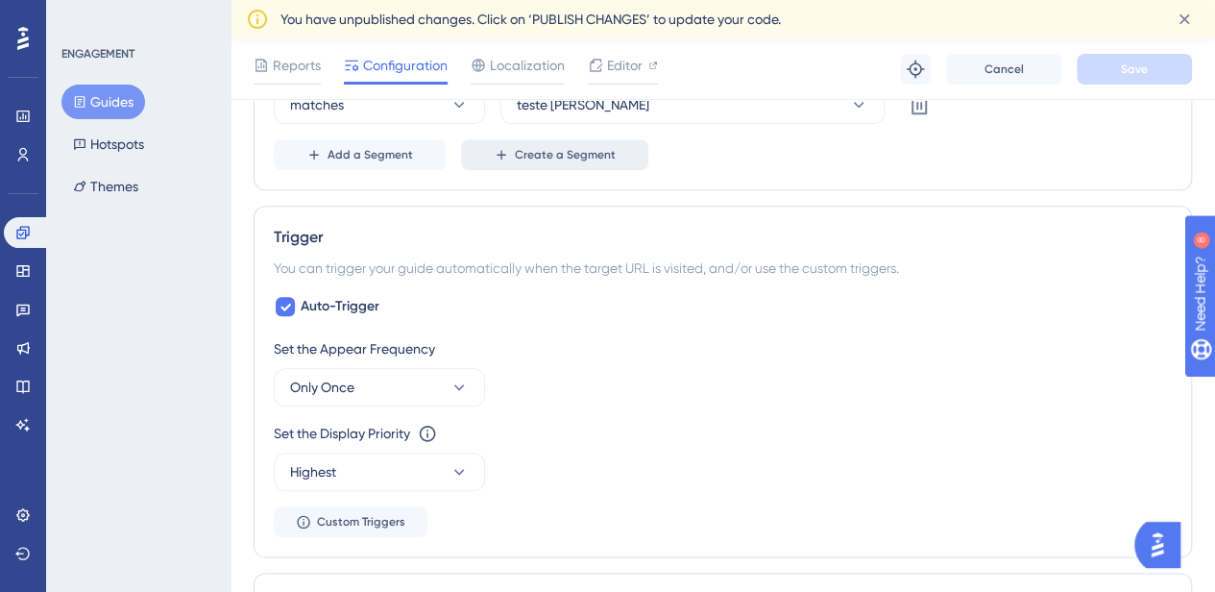
scroll to position [864, 0]
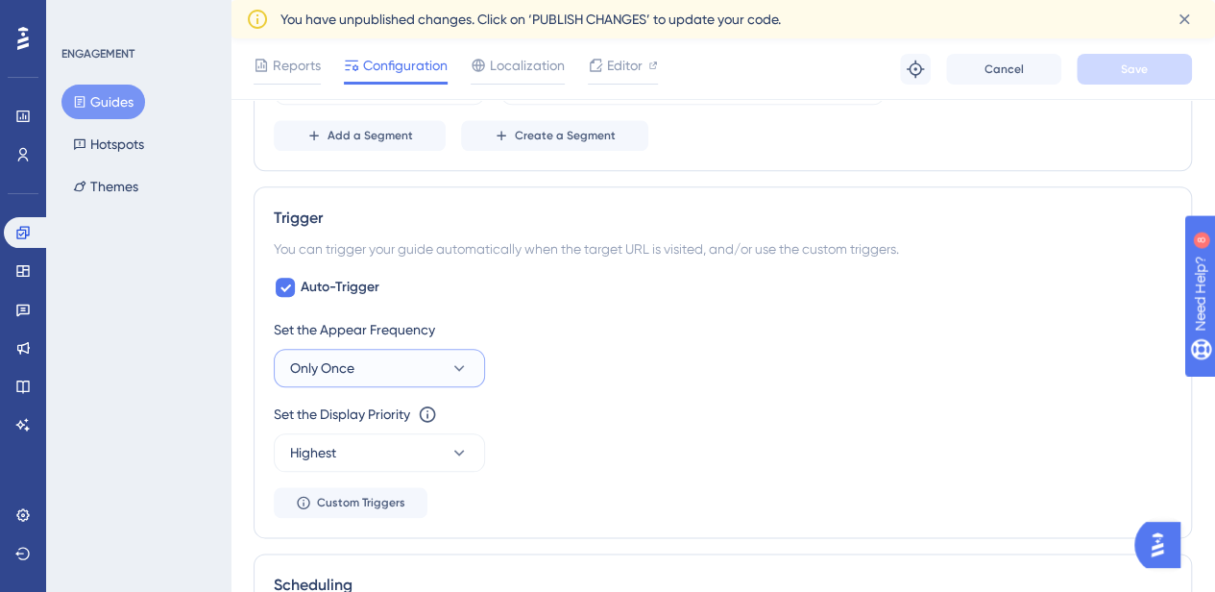
click at [389, 357] on button "Only Once" at bounding box center [379, 368] width 211 height 38
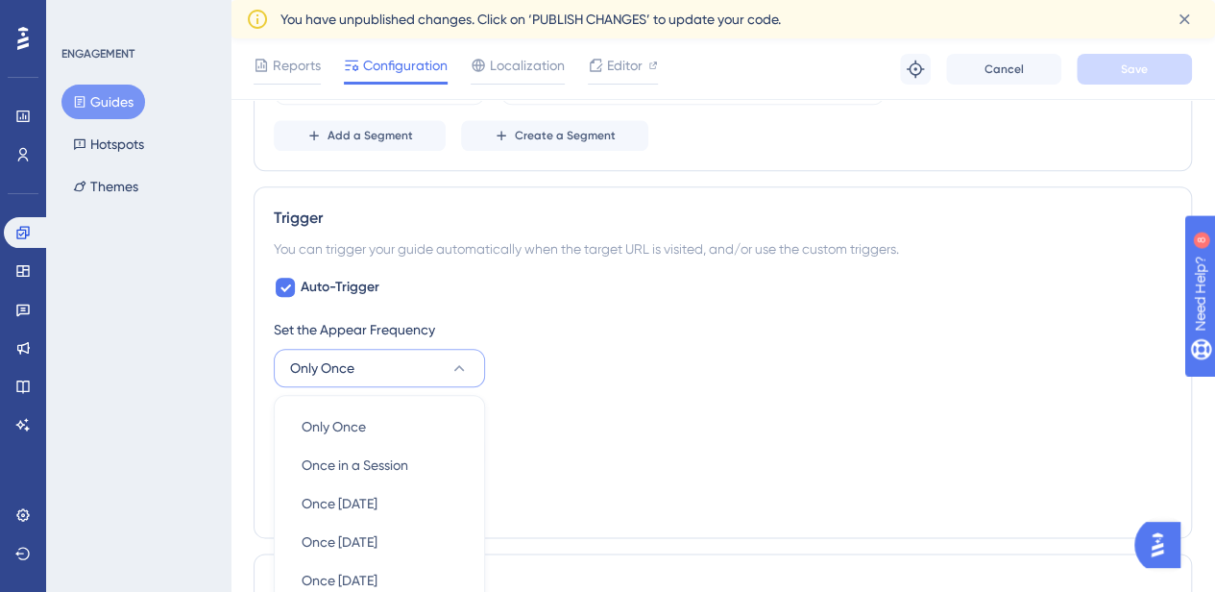
scroll to position [1102, 0]
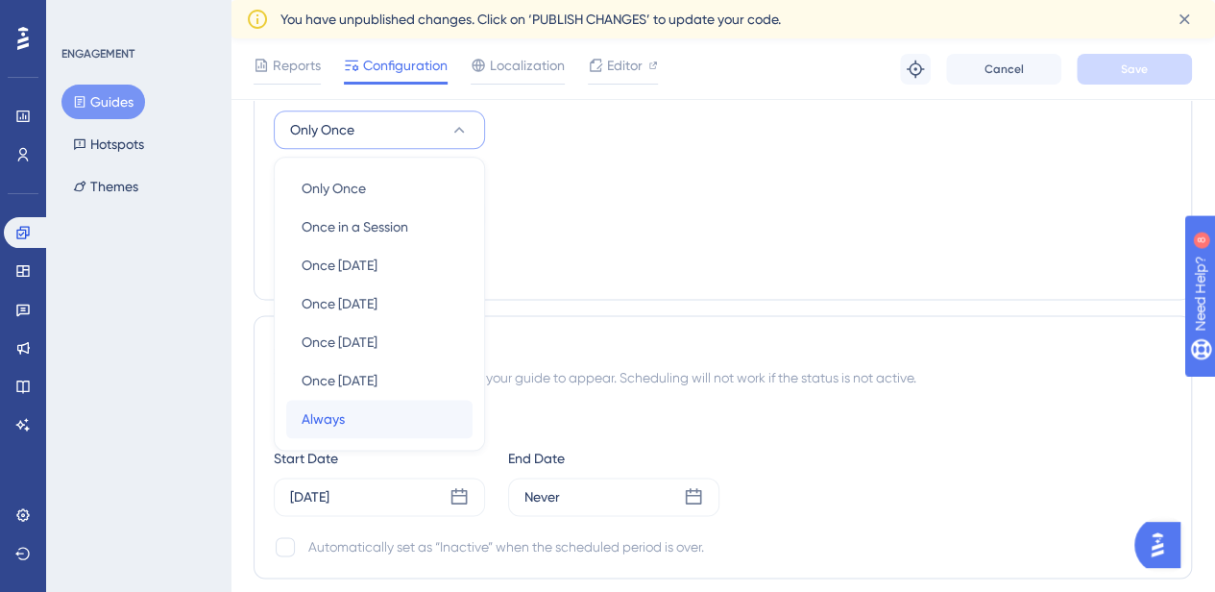
click at [342, 408] on span "Always" at bounding box center [323, 418] width 43 height 23
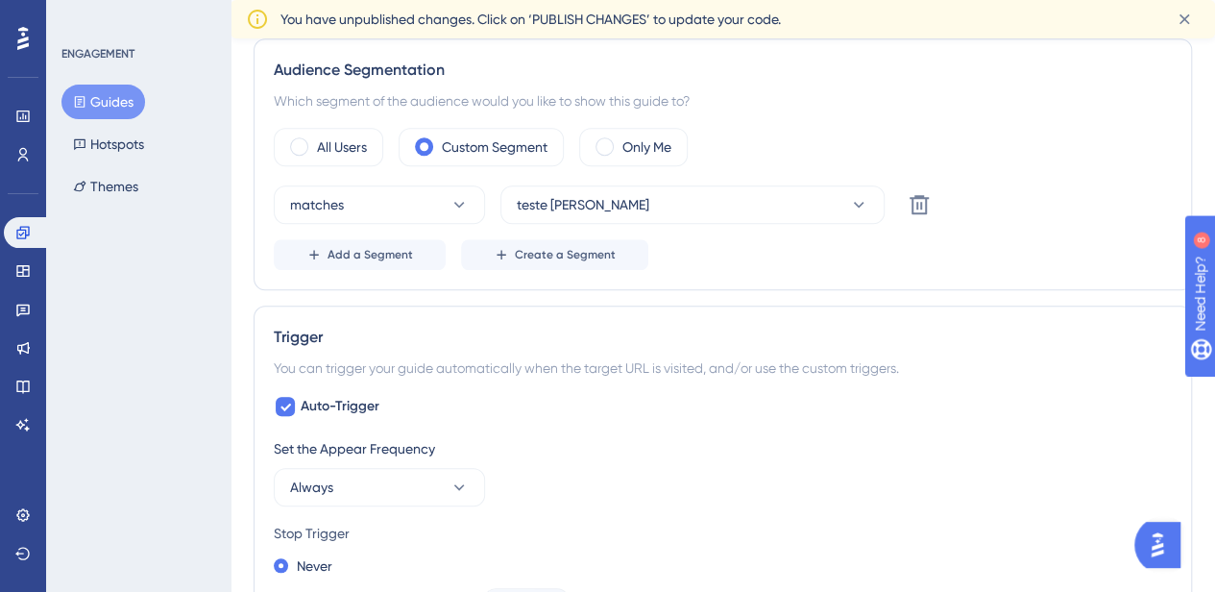
scroll to position [46, 0]
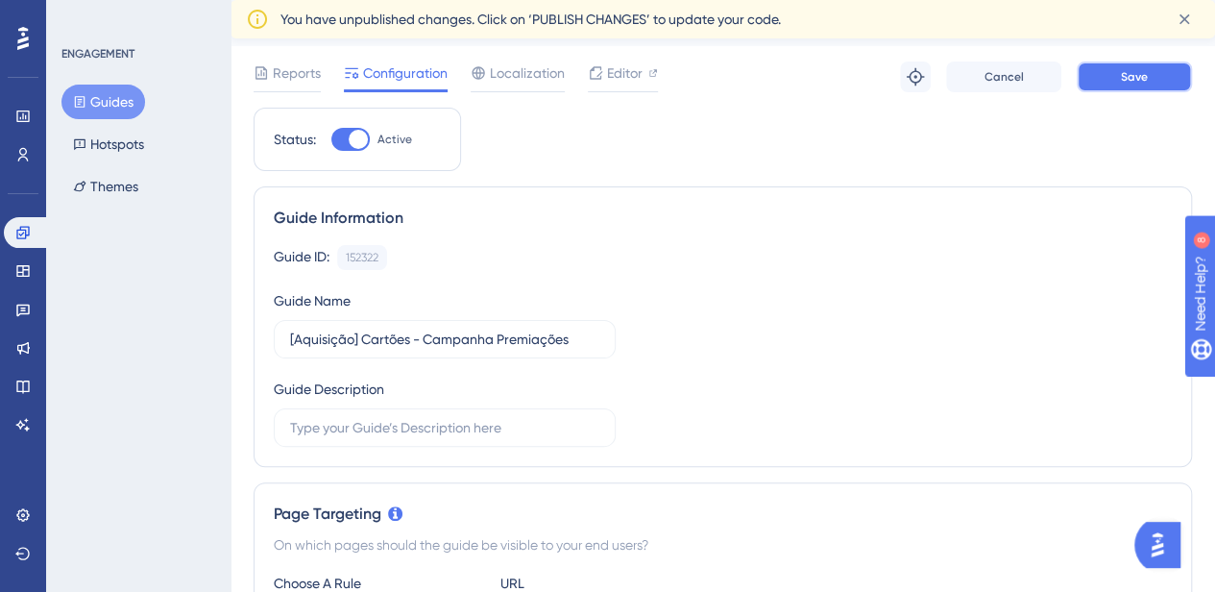
click at [1117, 71] on button "Save" at bounding box center [1133, 76] width 115 height 31
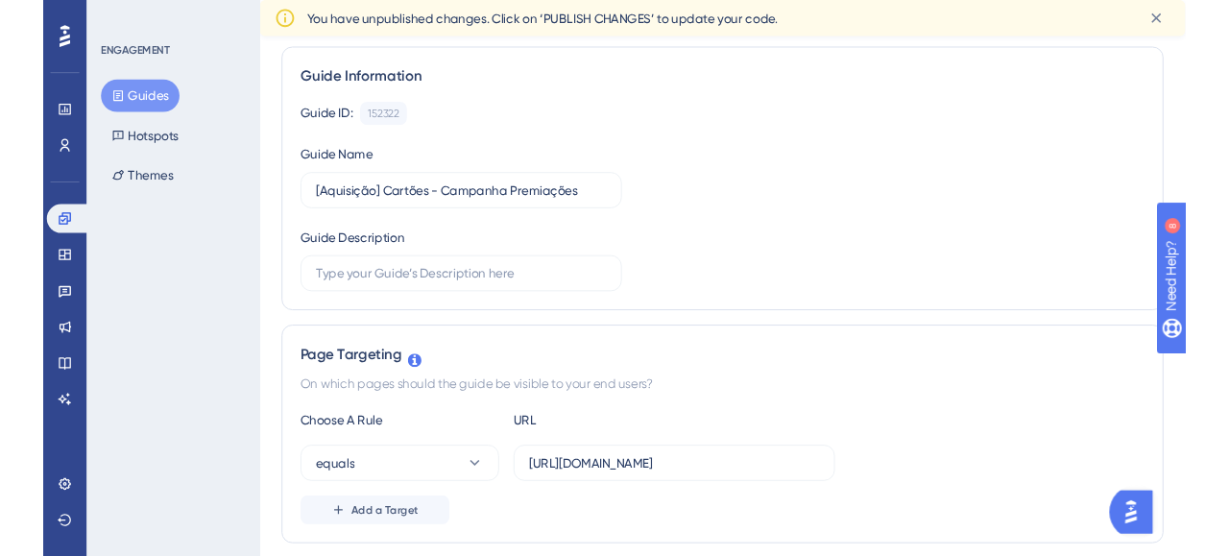
scroll to position [0, 0]
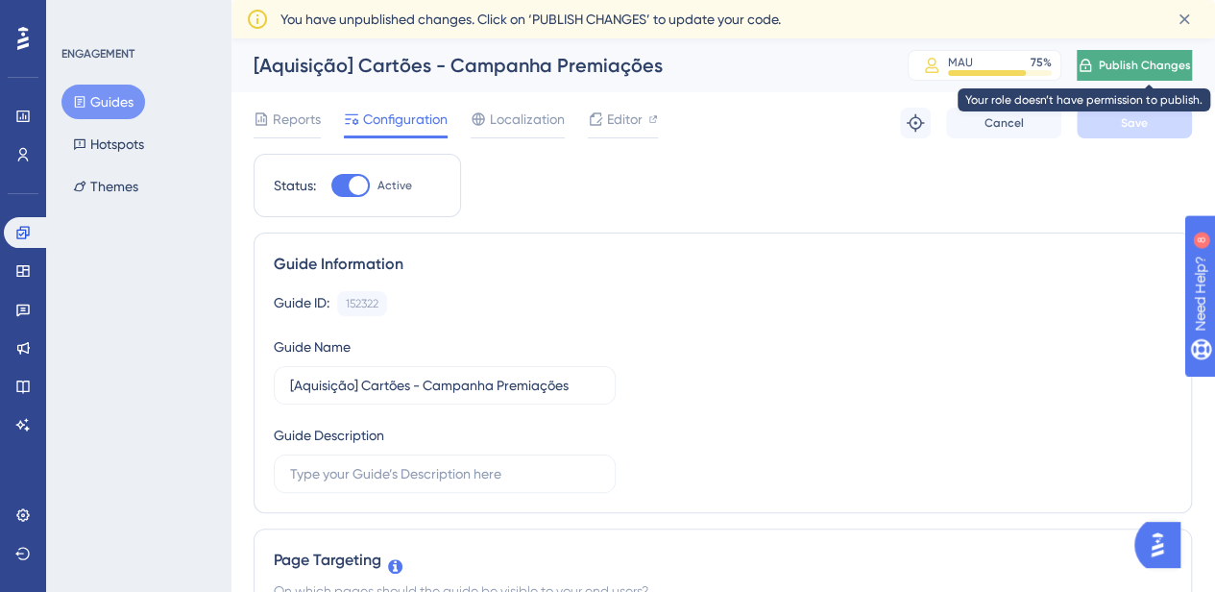
click at [1154, 66] on span "Publish Changes" at bounding box center [1145, 65] width 92 height 15
click at [1171, 60] on span "Publish Changes" at bounding box center [1145, 65] width 90 height 15
